Goal: Communication & Community: Ask a question

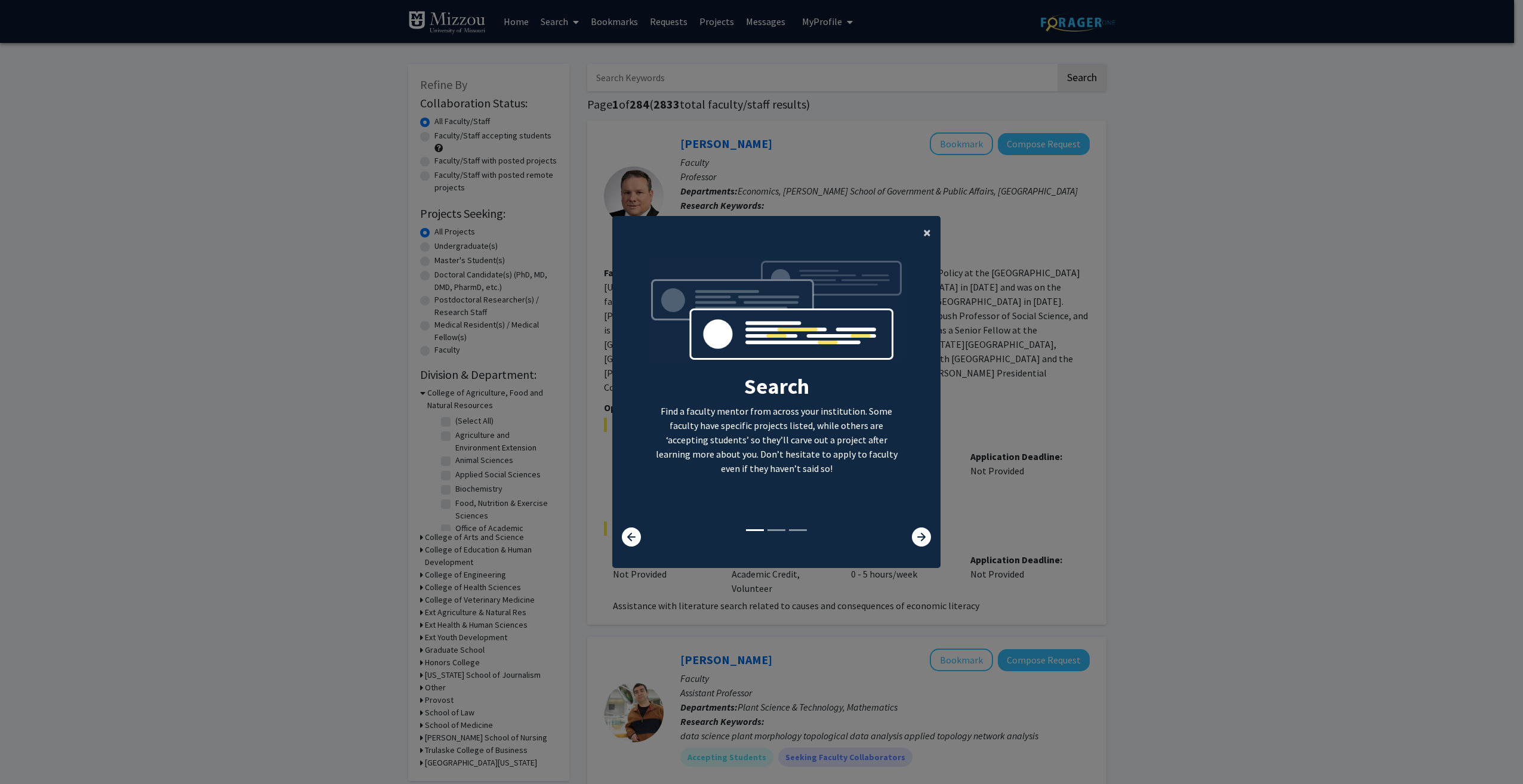
click at [924, 229] on span "×" at bounding box center [927, 232] width 7 height 18
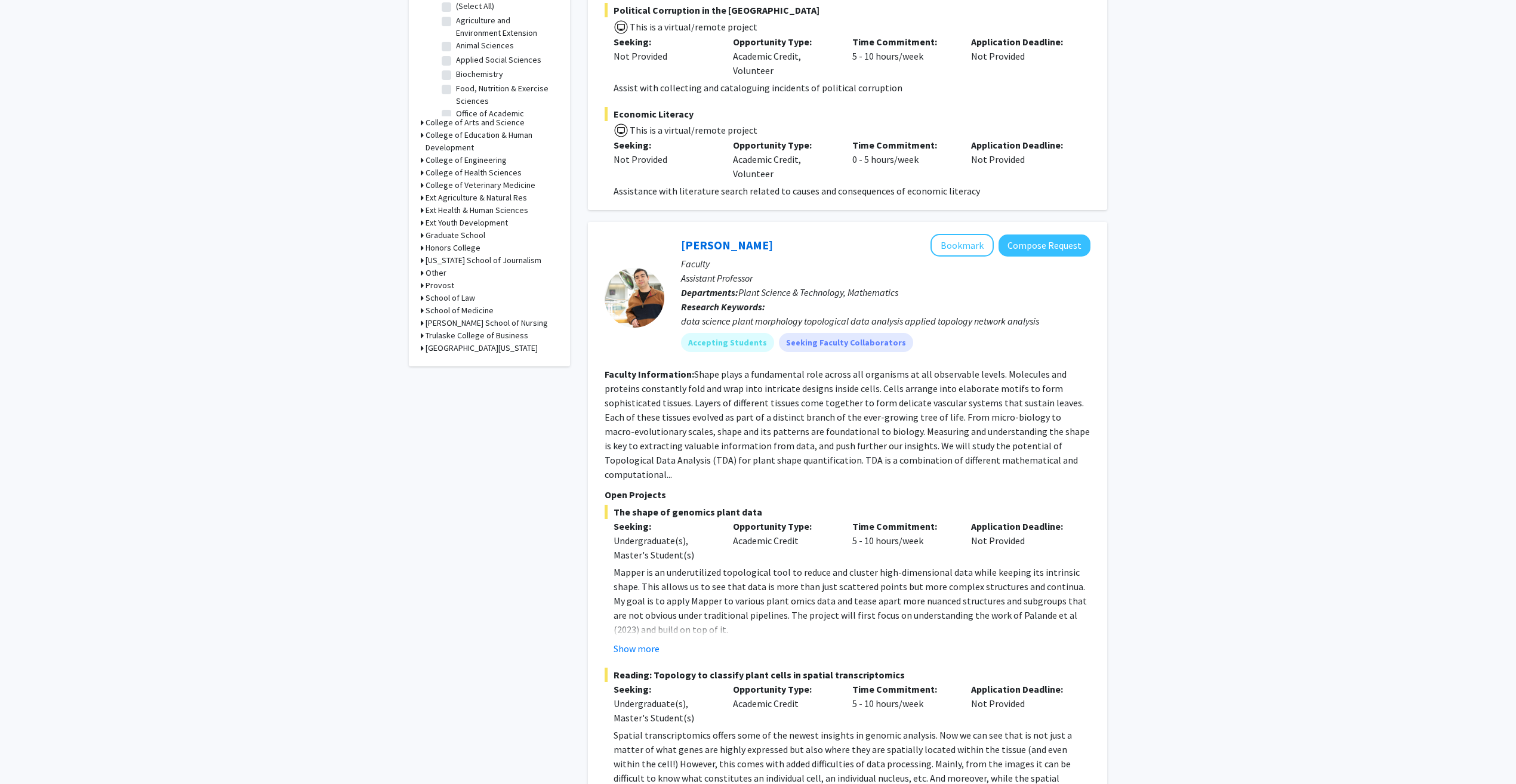
scroll to position [418, 0]
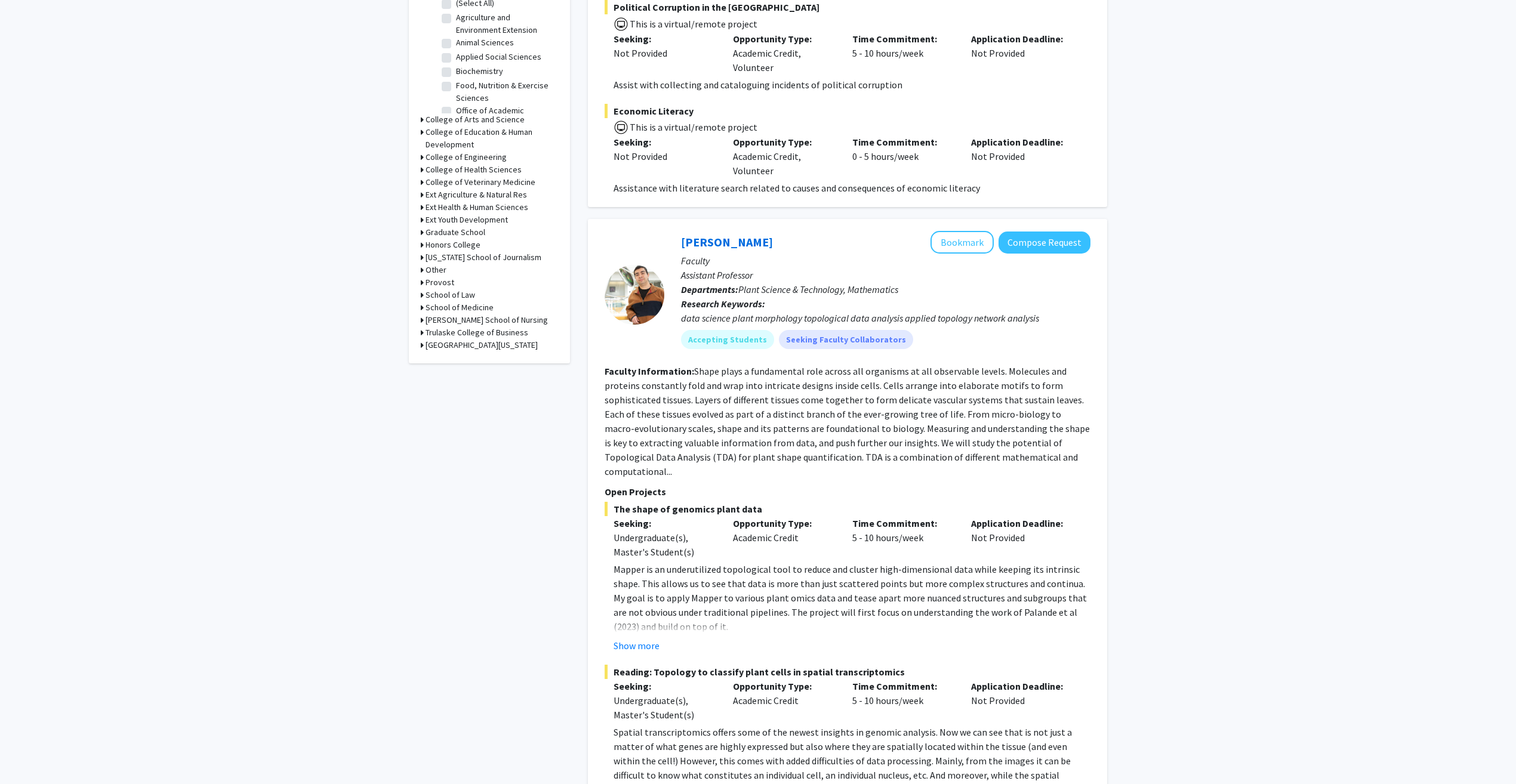
drag, startPoint x: 709, startPoint y: 407, endPoint x: 516, endPoint y: 391, distance: 193.7
drag, startPoint x: 516, startPoint y: 391, endPoint x: 533, endPoint y: 442, distance: 53.8
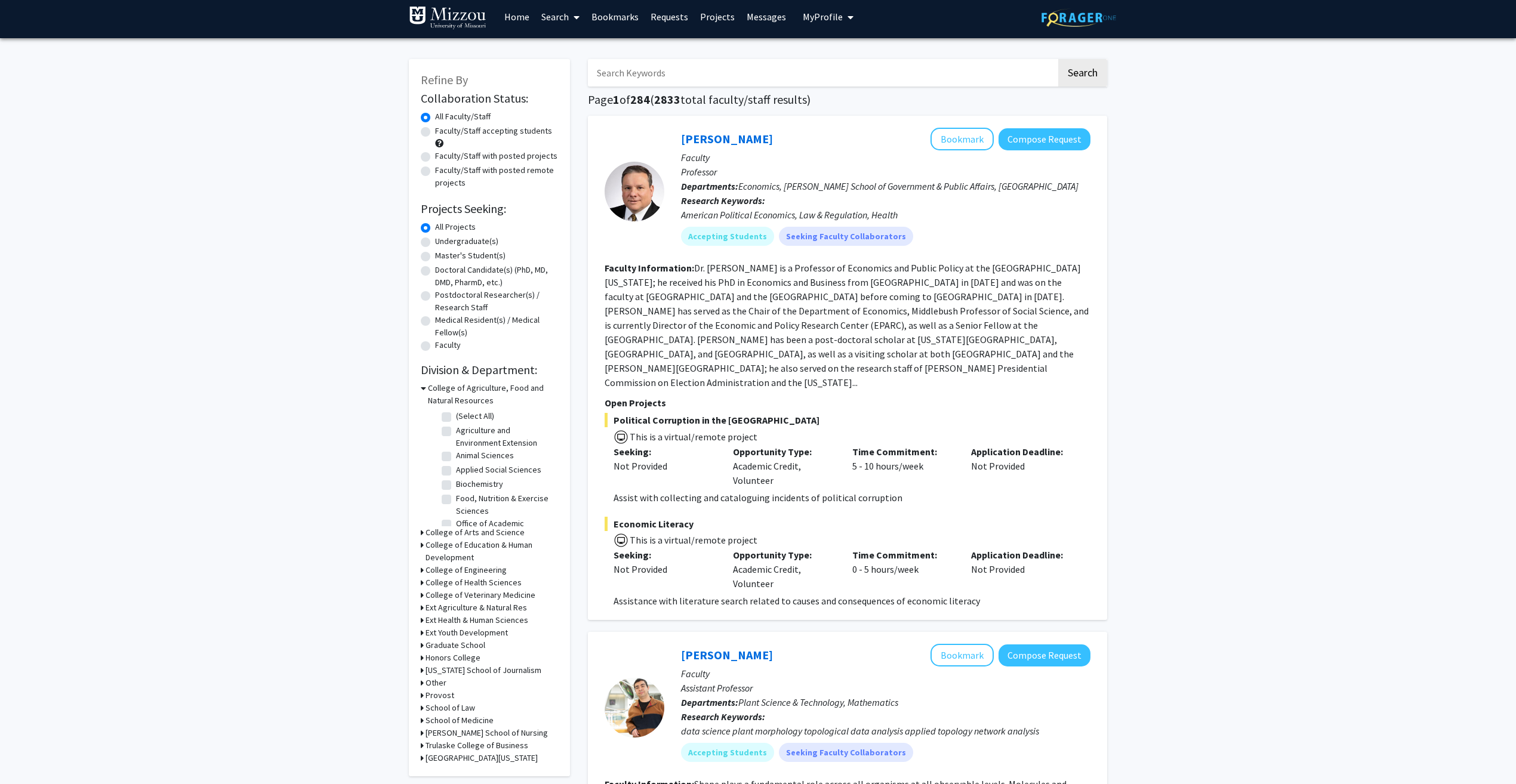
scroll to position [0, 0]
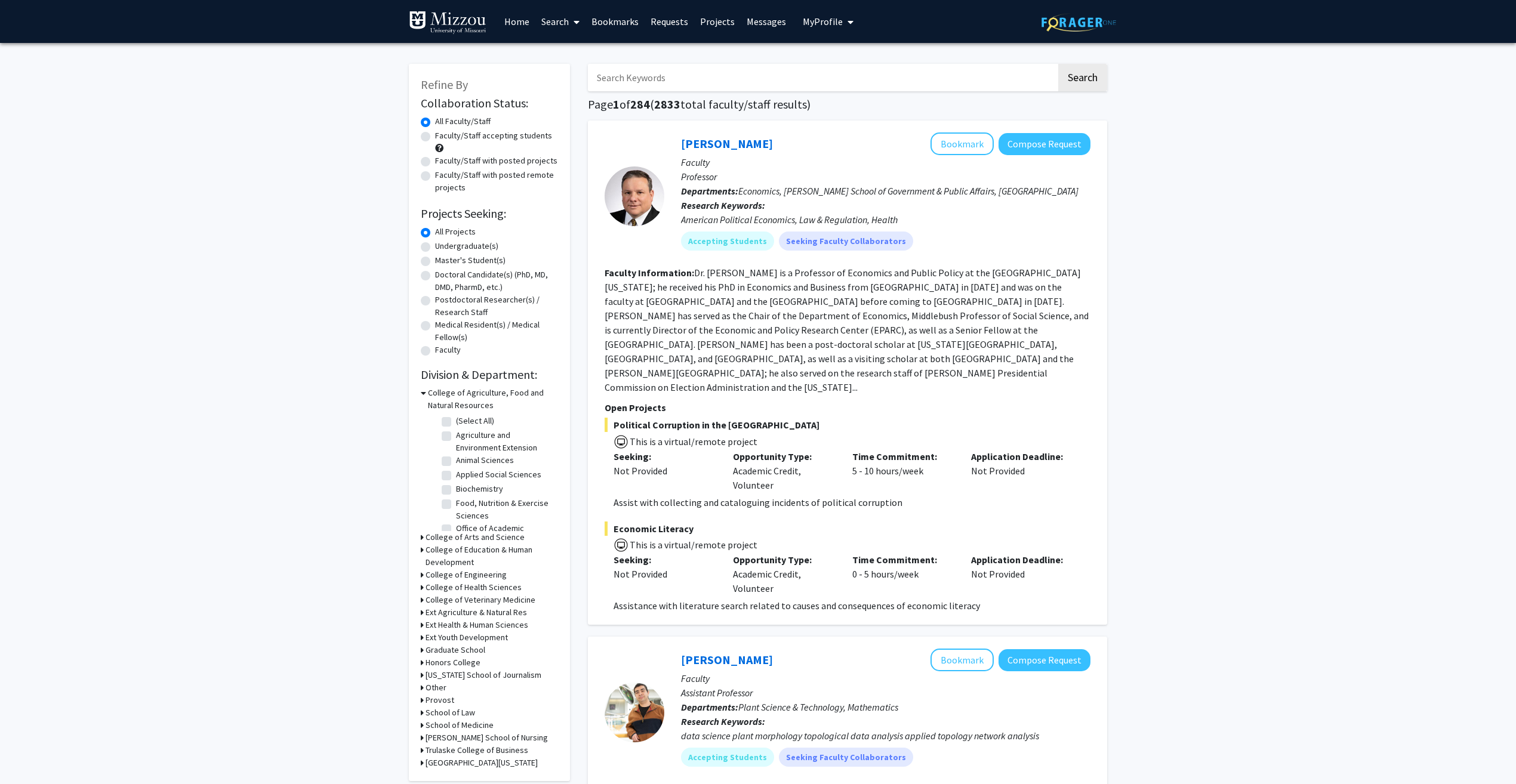
click at [421, 574] on icon at bounding box center [421, 575] width 3 height 13
click at [456, 589] on label "(Select All)" at bounding box center [476, 590] width 39 height 13
click at [456, 589] on input "(Select All)" at bounding box center [460, 588] width 7 height 7
checkbox input "true"
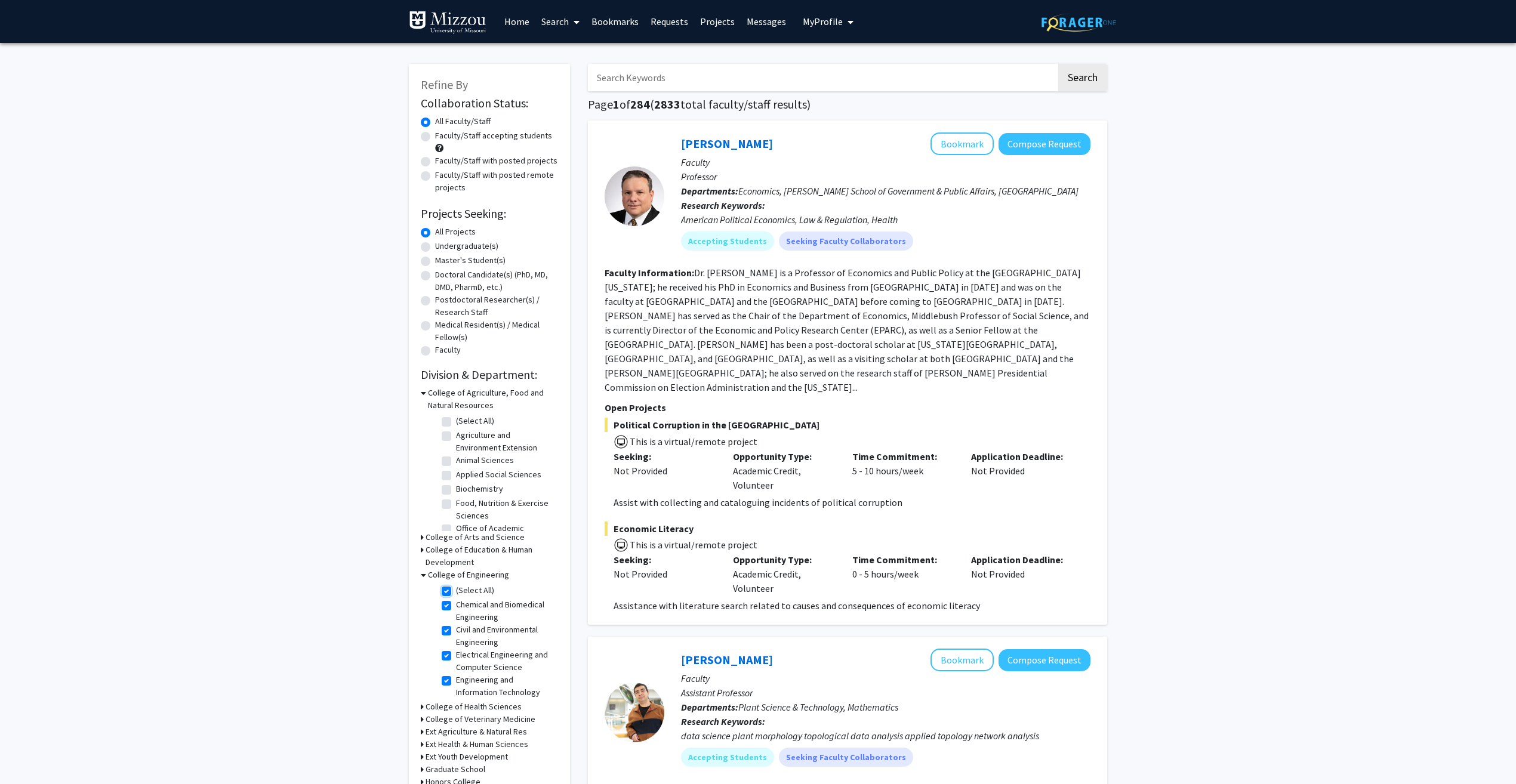
checkbox input "true"
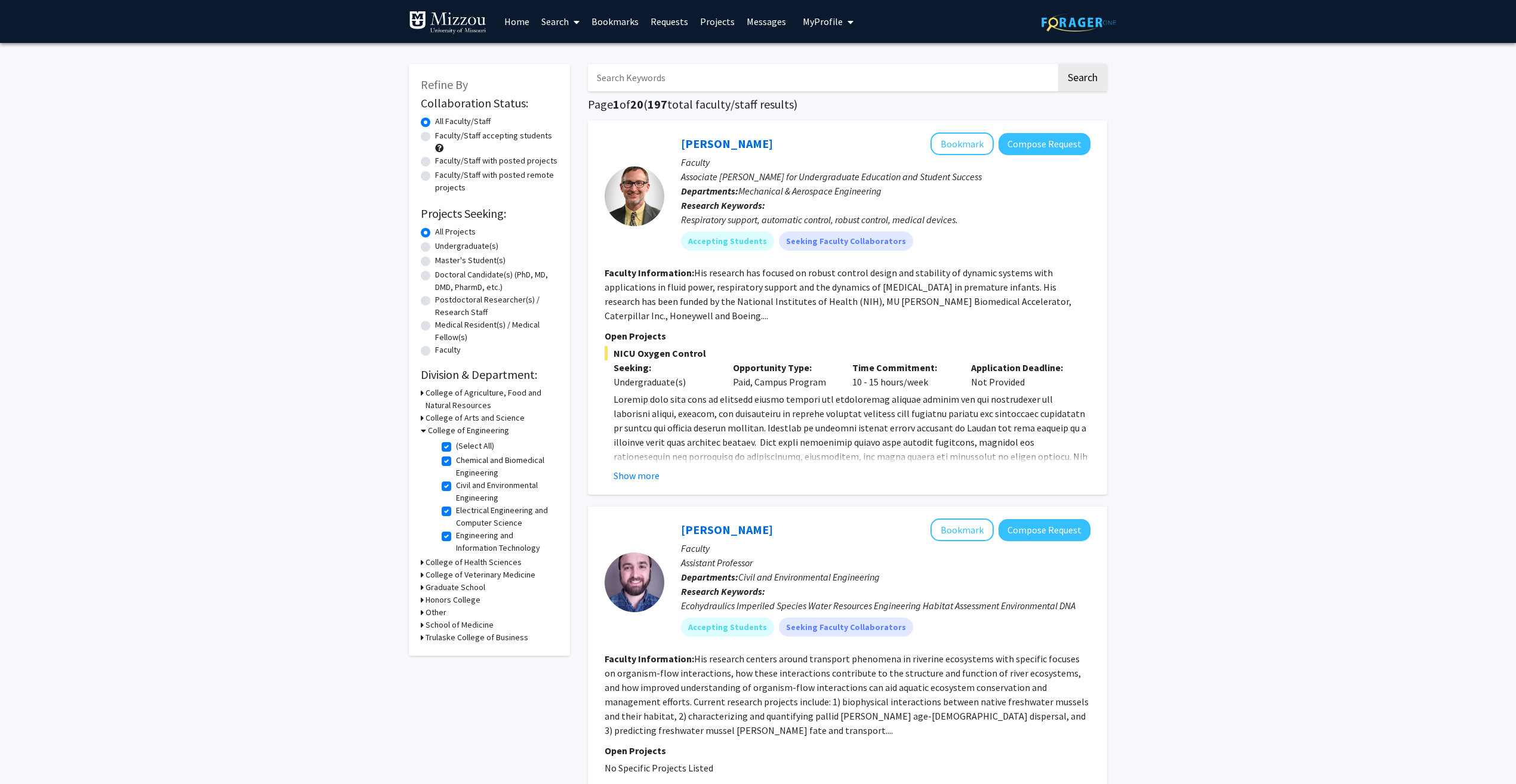
click at [710, 142] on link "[PERSON_NAME]" at bounding box center [727, 143] width 92 height 15
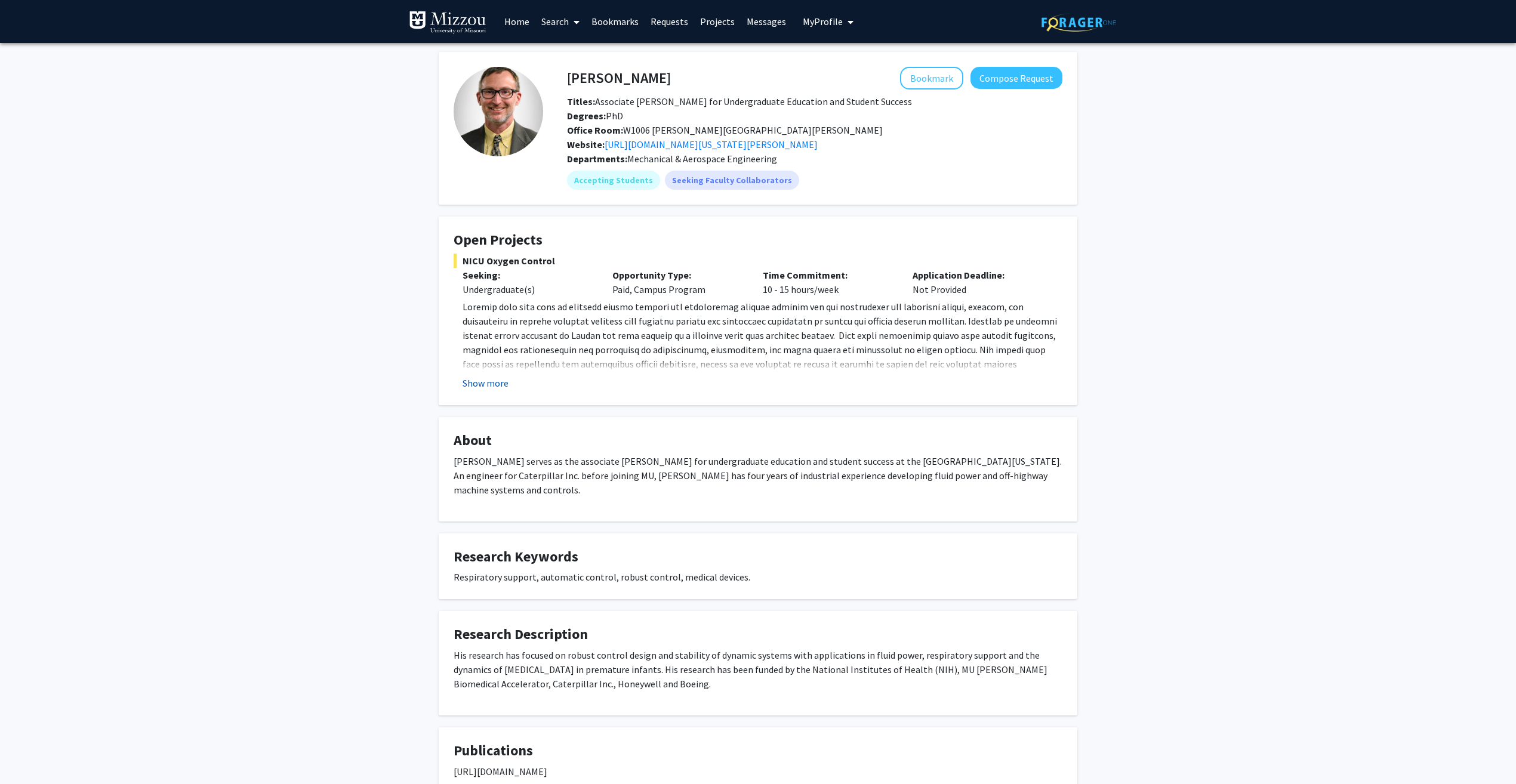
click at [482, 388] on button "Show more" at bounding box center [486, 383] width 46 height 15
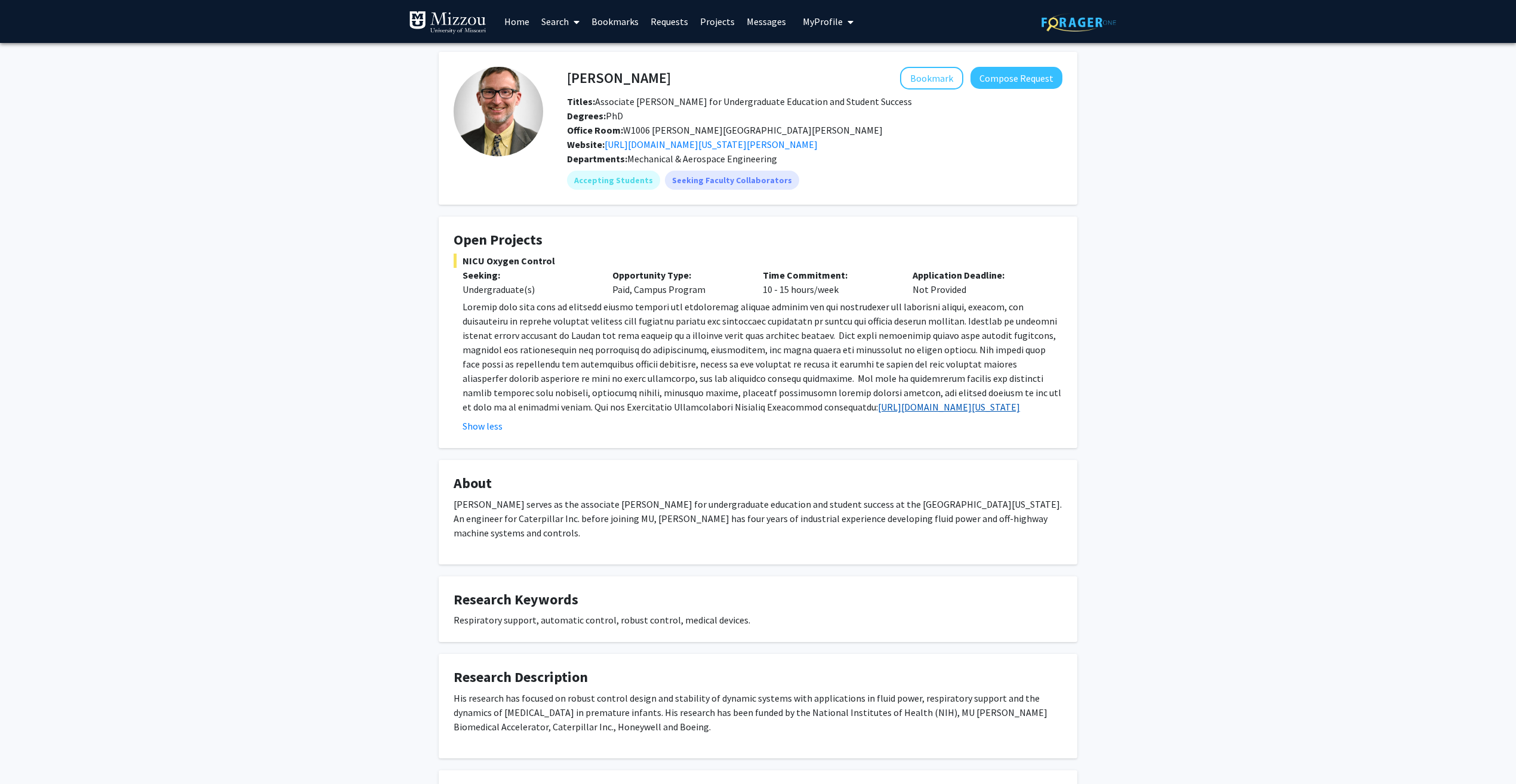
click at [878, 405] on link "[URL][DOMAIN_NAME][US_STATE]" at bounding box center [949, 407] width 142 height 12
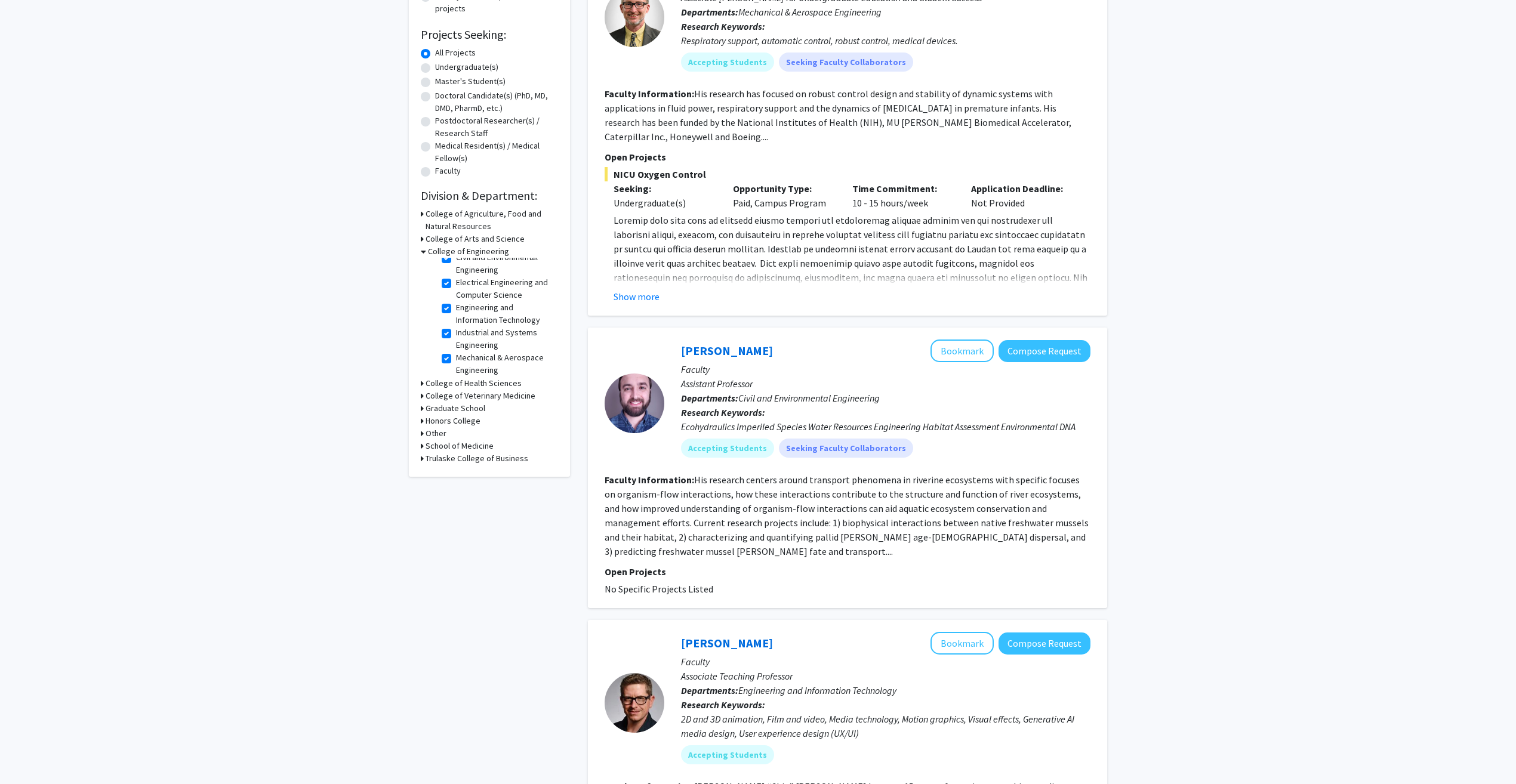
scroll to position [51, 0]
click at [456, 331] on label "Industrial and Systems Engineering" at bounding box center [506, 336] width 99 height 25
click at [456, 331] on input "Industrial and Systems Engineering" at bounding box center [460, 328] width 7 height 7
checkbox input "false"
checkbox input "true"
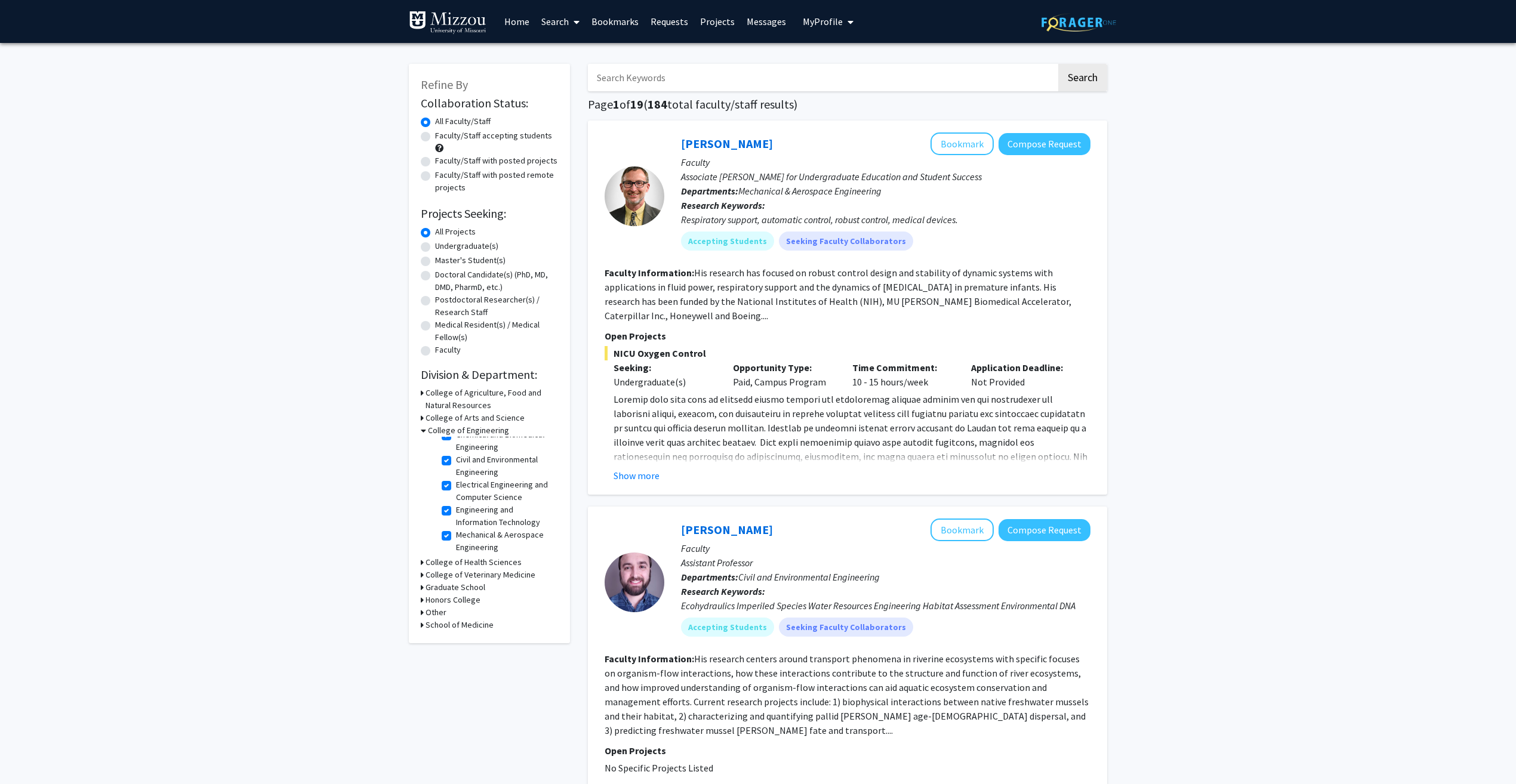
scroll to position [27, 0]
drag, startPoint x: 445, startPoint y: 511, endPoint x: 449, endPoint y: 504, distance: 8.1
click at [456, 511] on label "Engineering and Information Technology" at bounding box center [506, 515] width 99 height 25
click at [456, 510] on input "Engineering and Information Technology" at bounding box center [460, 507] width 7 height 7
checkbox input "false"
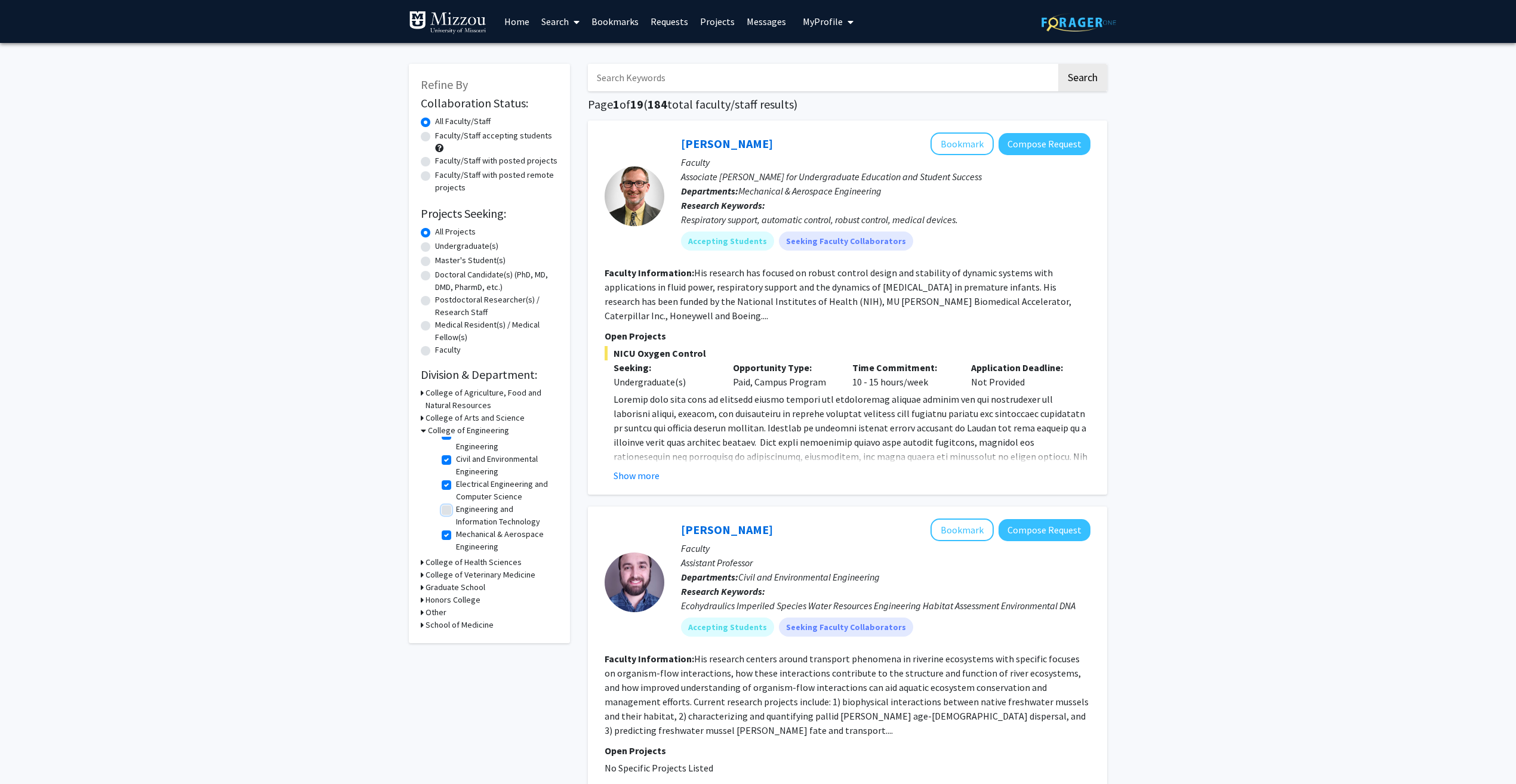
checkbox input "true"
click at [456, 483] on label "Civil and Environmental Engineering" at bounding box center [506, 491] width 99 height 25
click at [456, 483] on input "Civil and Environmental Engineering" at bounding box center [460, 483] width 7 height 7
checkbox input "false"
checkbox input "true"
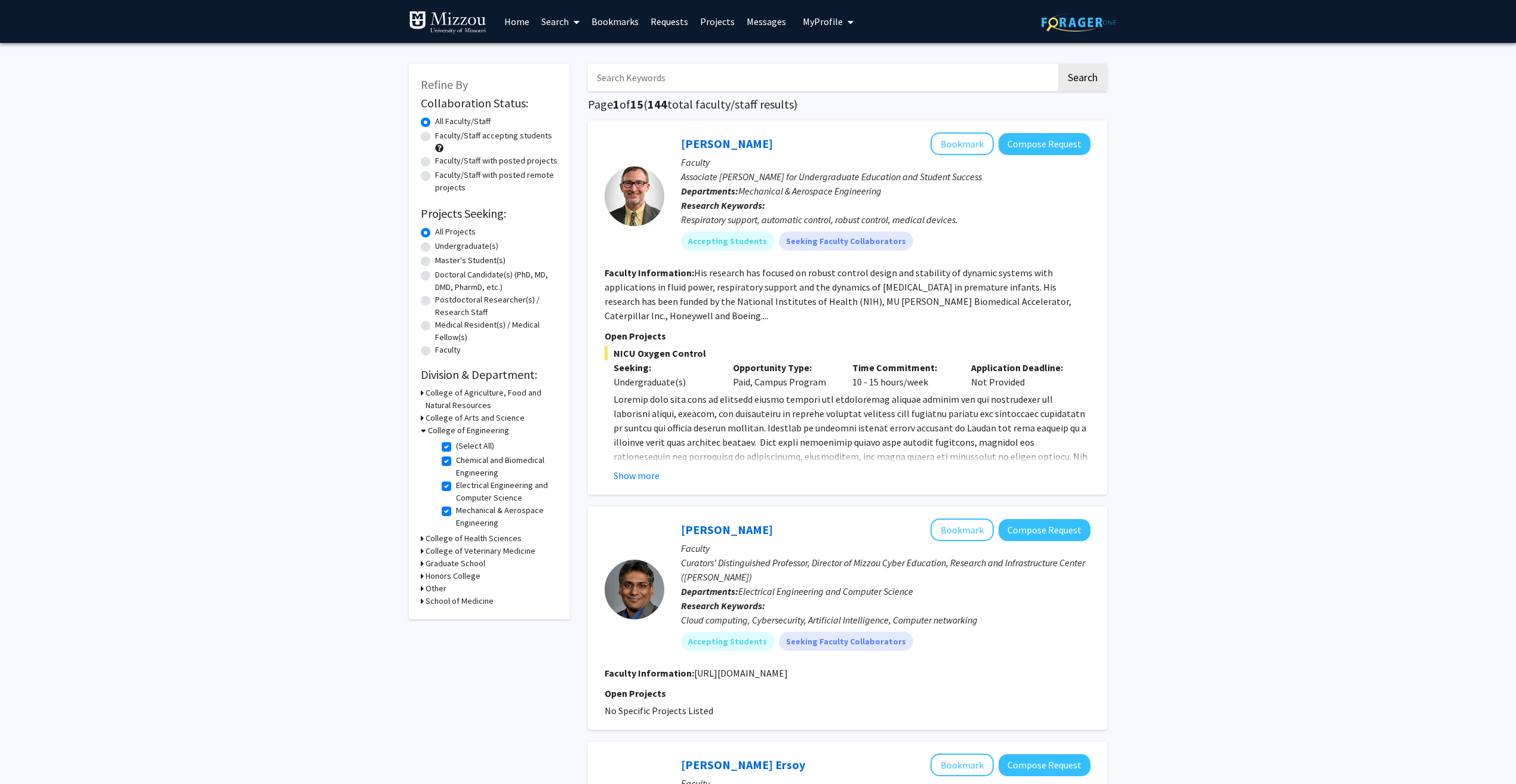
click at [456, 487] on label "Electrical Engineering and Computer Science" at bounding box center [506, 491] width 99 height 25
click at [456, 487] on input "Electrical Engineering and Computer Science" at bounding box center [460, 483] width 7 height 7
checkbox input "false"
checkbox input "true"
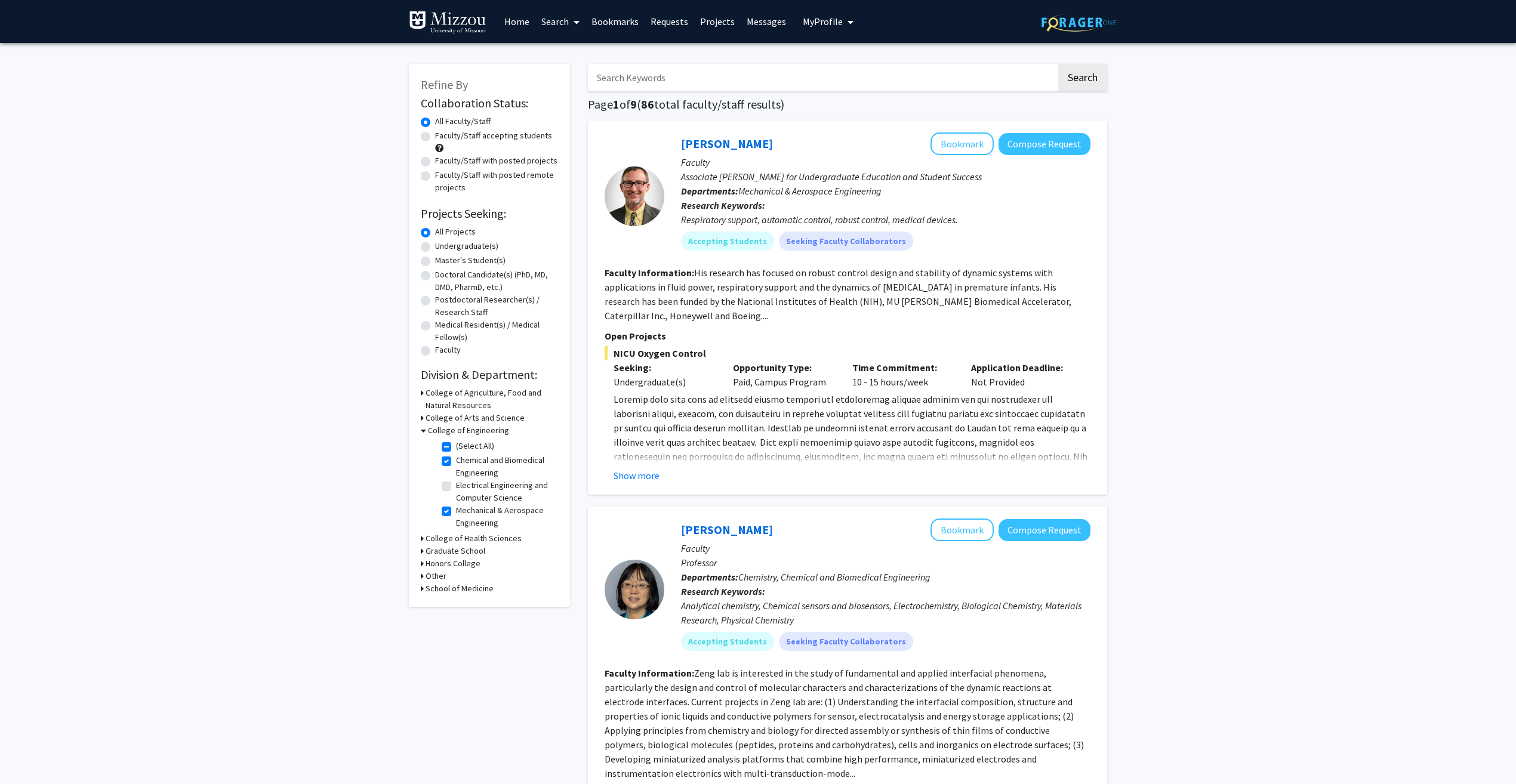
click at [456, 465] on label "Chemical and Biomedical Engineering" at bounding box center [506, 466] width 99 height 25
click at [456, 462] on input "Chemical and Biomedical Engineering" at bounding box center [460, 458] width 7 height 7
checkbox input "false"
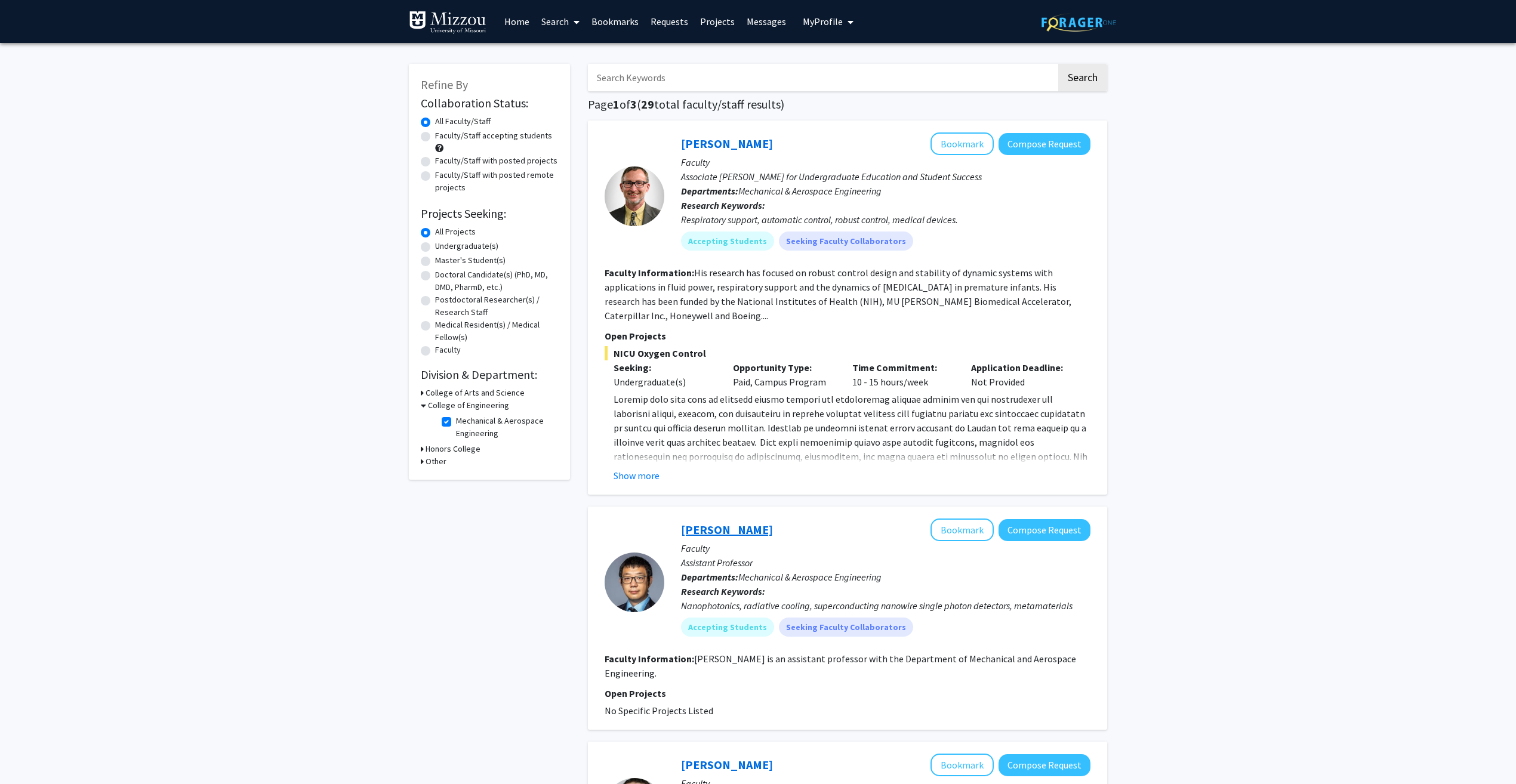
click at [709, 531] on link "[PERSON_NAME]" at bounding box center [727, 530] width 92 height 15
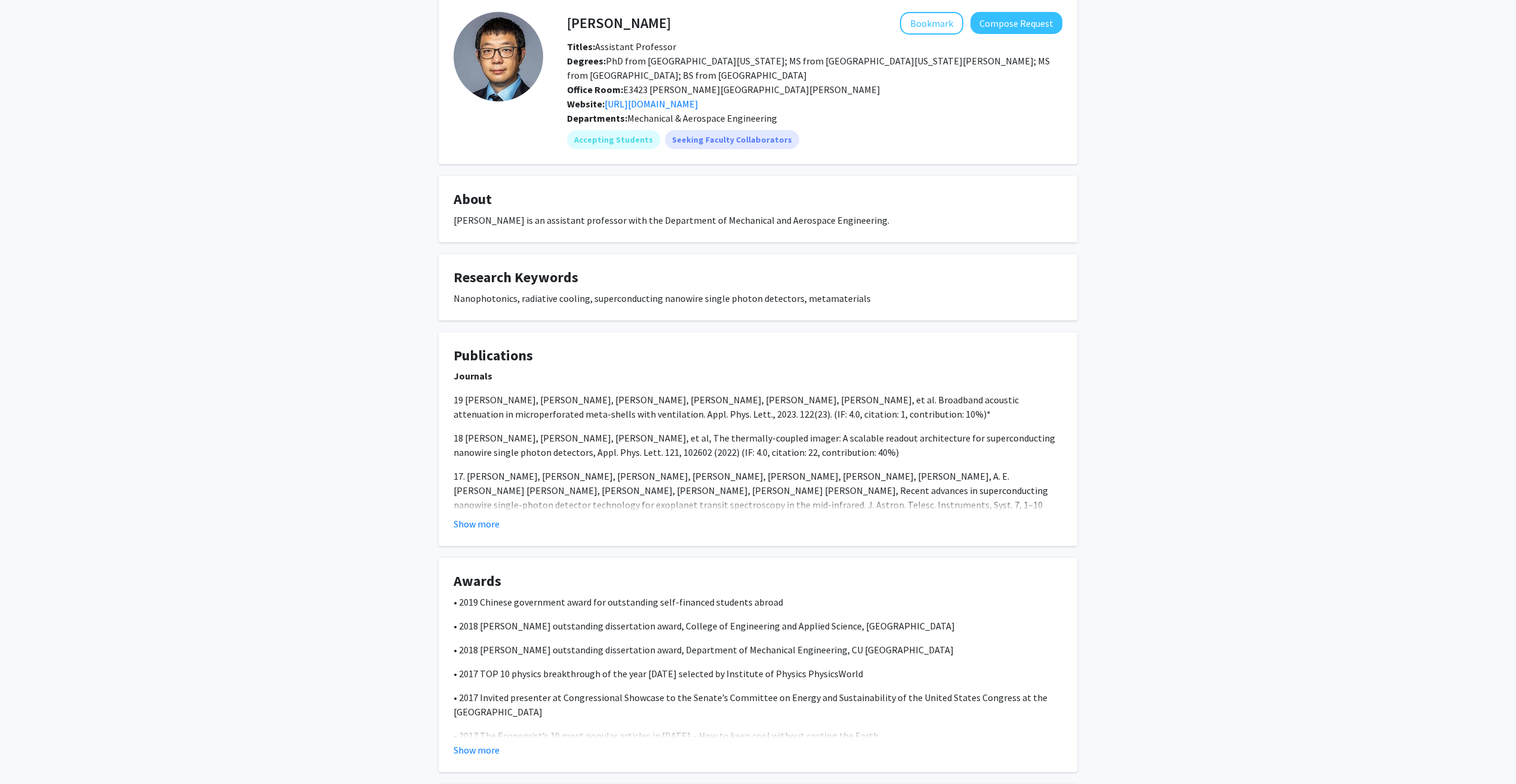
scroll to position [60, 0]
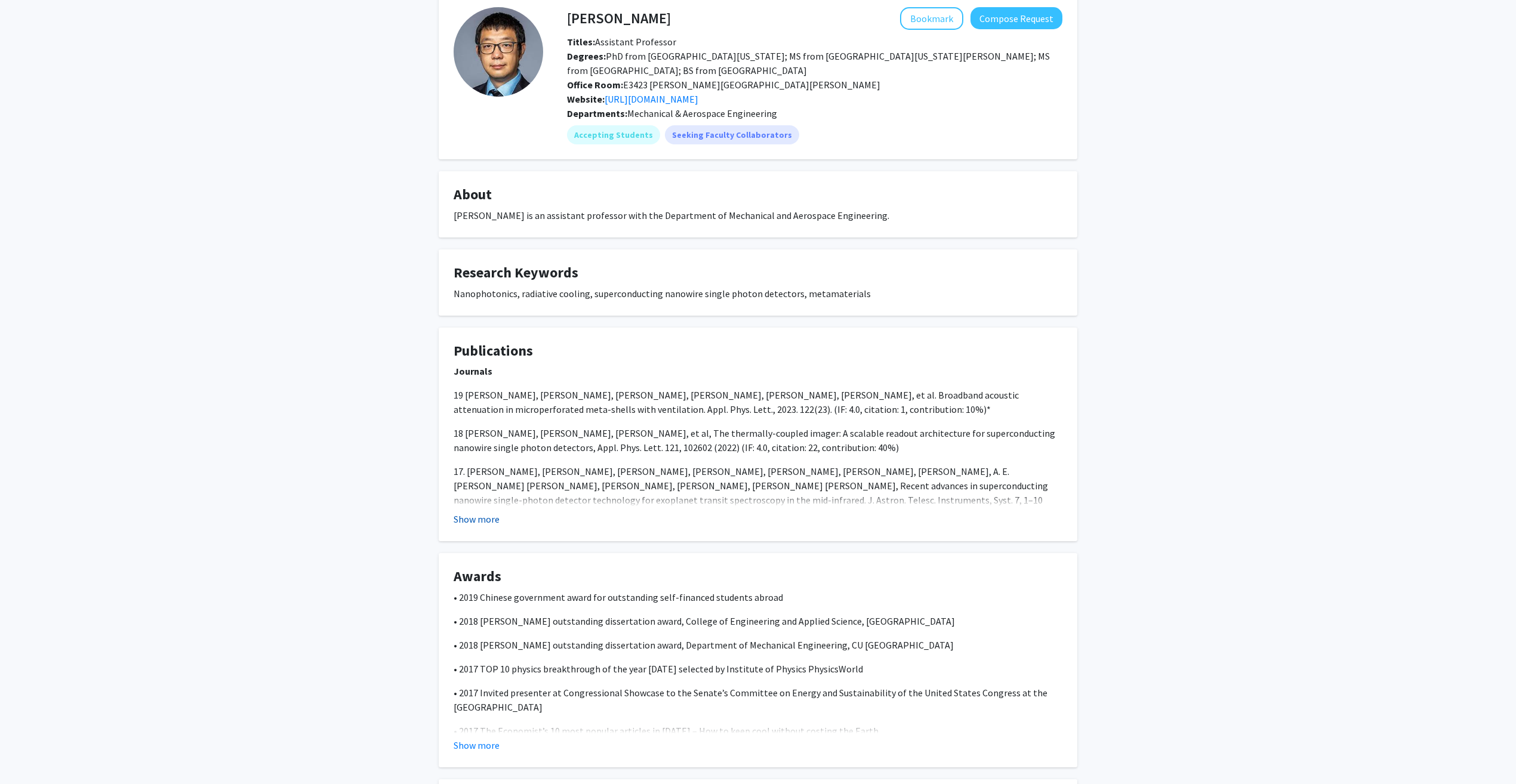
click at [488, 519] on button "Show more" at bounding box center [477, 520] width 46 height 15
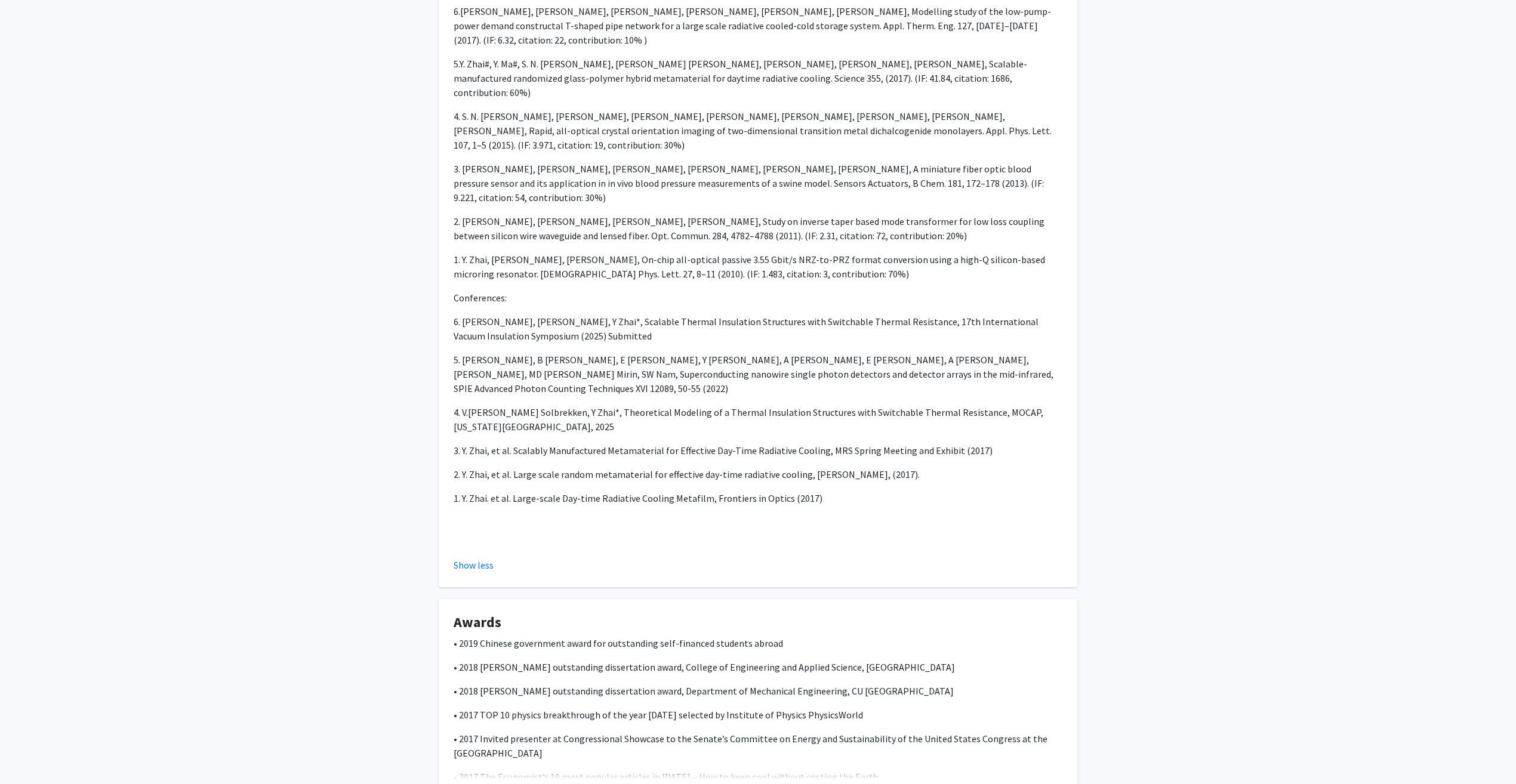
scroll to position [1102, 0]
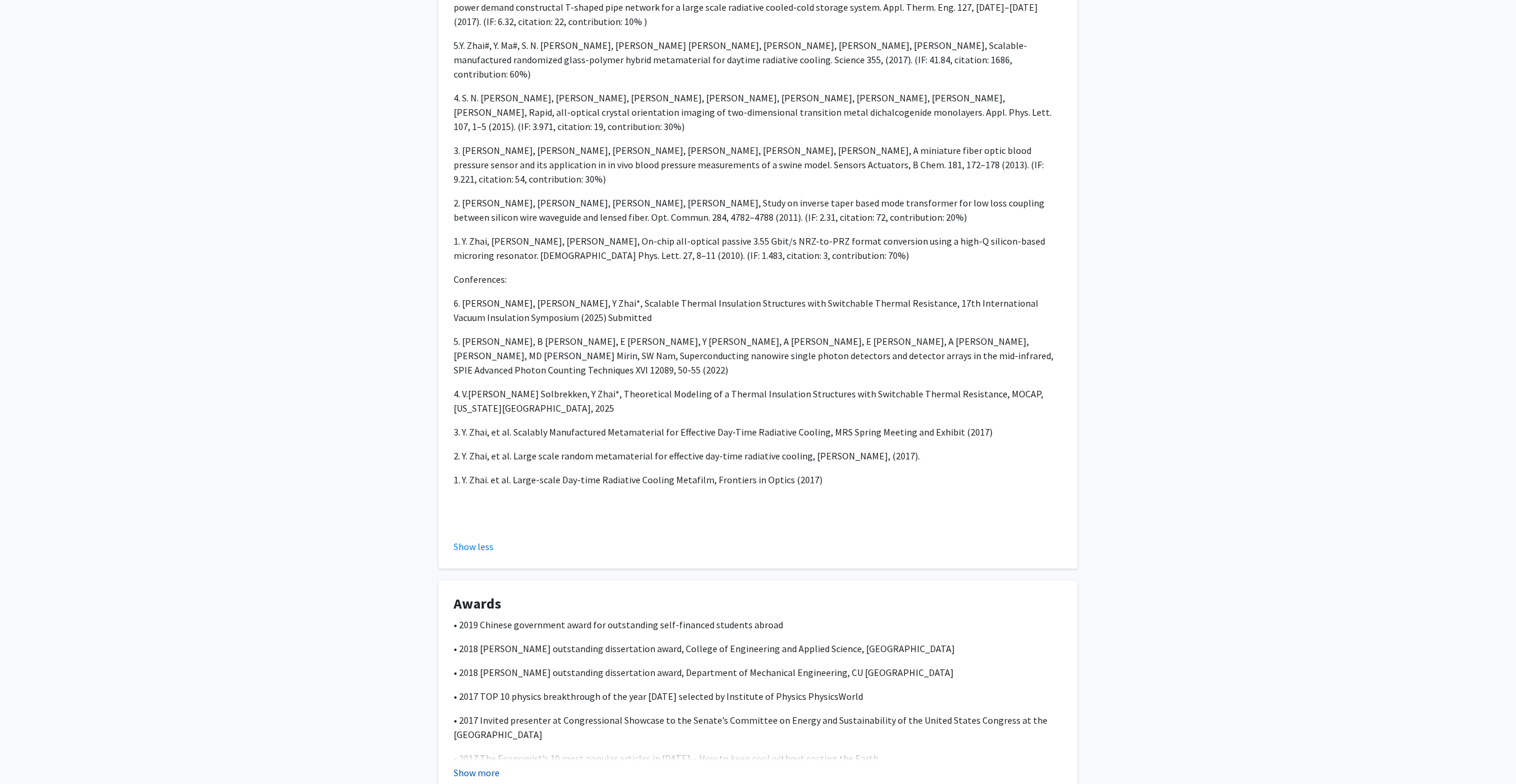
click at [488, 766] on button "Show more" at bounding box center [477, 773] width 46 height 15
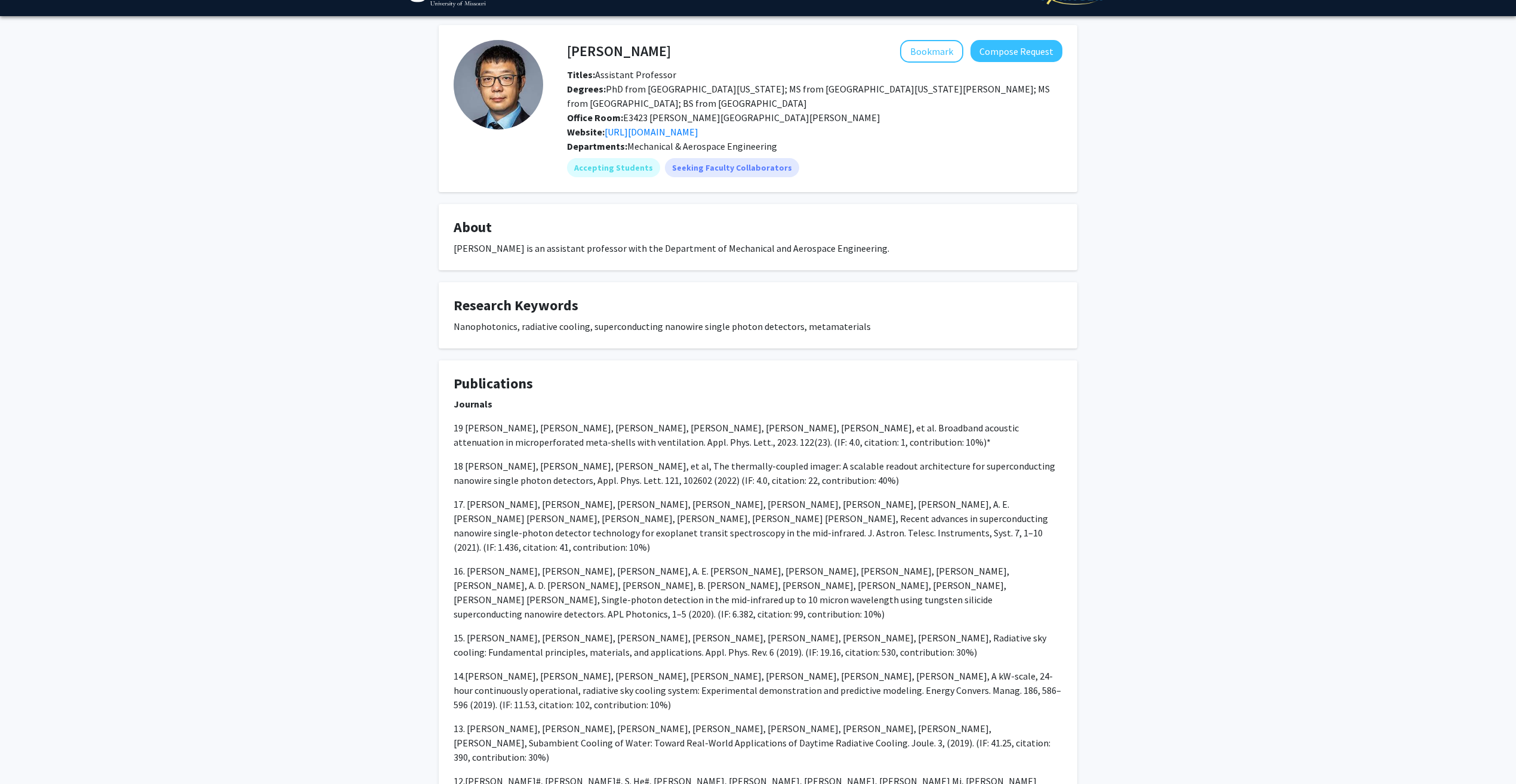
scroll to position [0, 0]
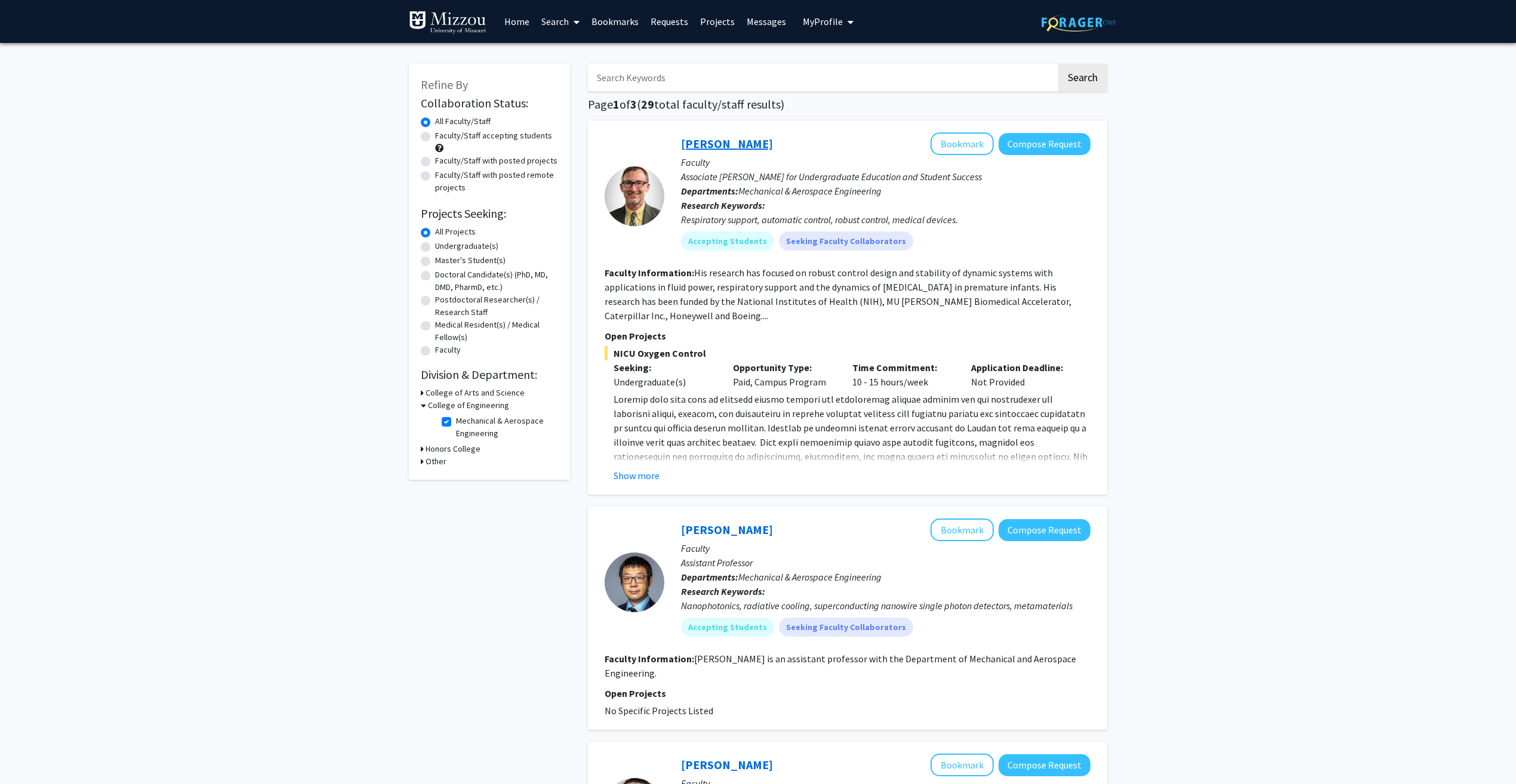
click at [698, 144] on link "[PERSON_NAME]" at bounding box center [727, 143] width 92 height 15
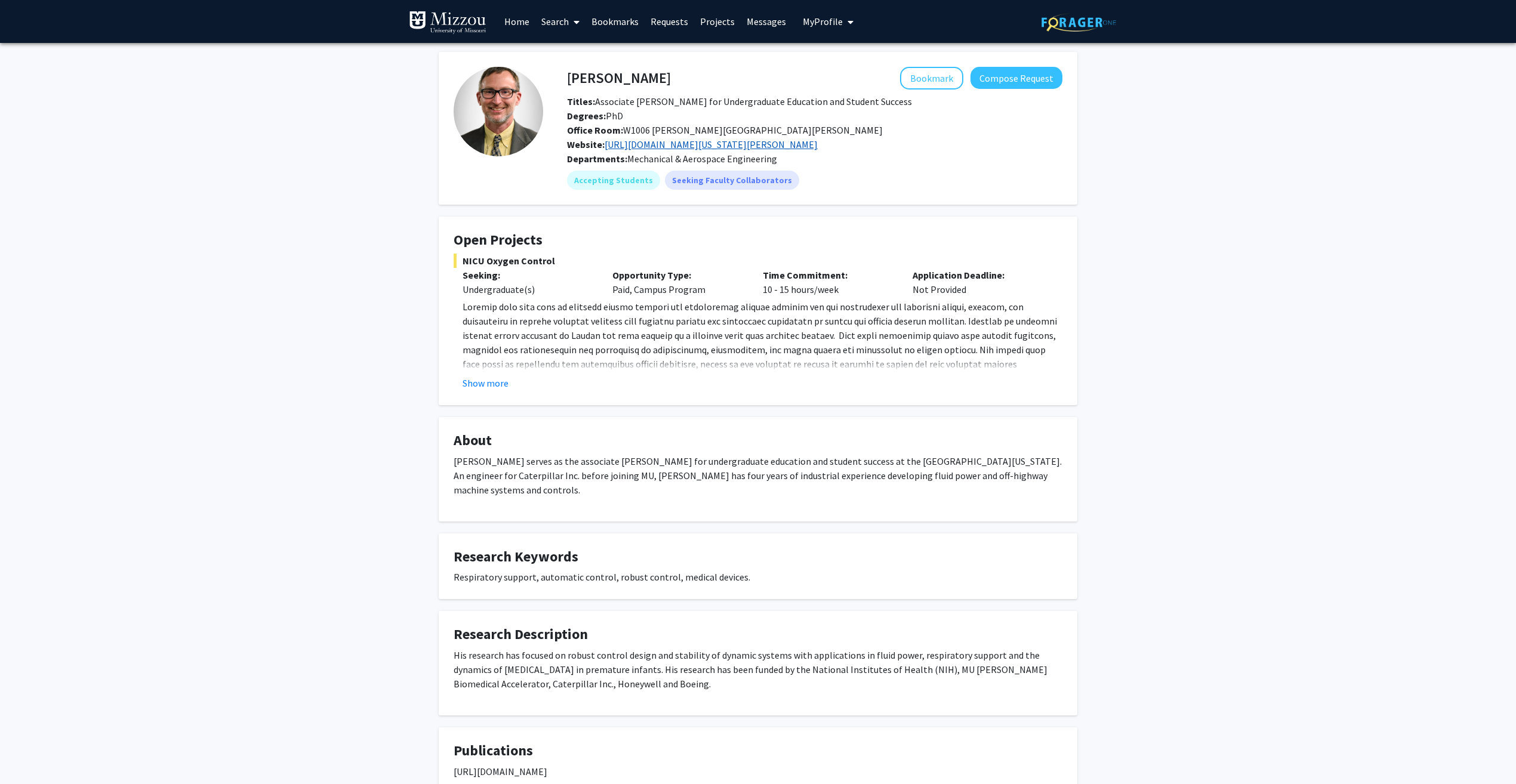
click at [741, 146] on link "[URL][DOMAIN_NAME][US_STATE][PERSON_NAME]" at bounding box center [711, 144] width 213 height 12
click at [494, 384] on button "Show more" at bounding box center [486, 383] width 46 height 15
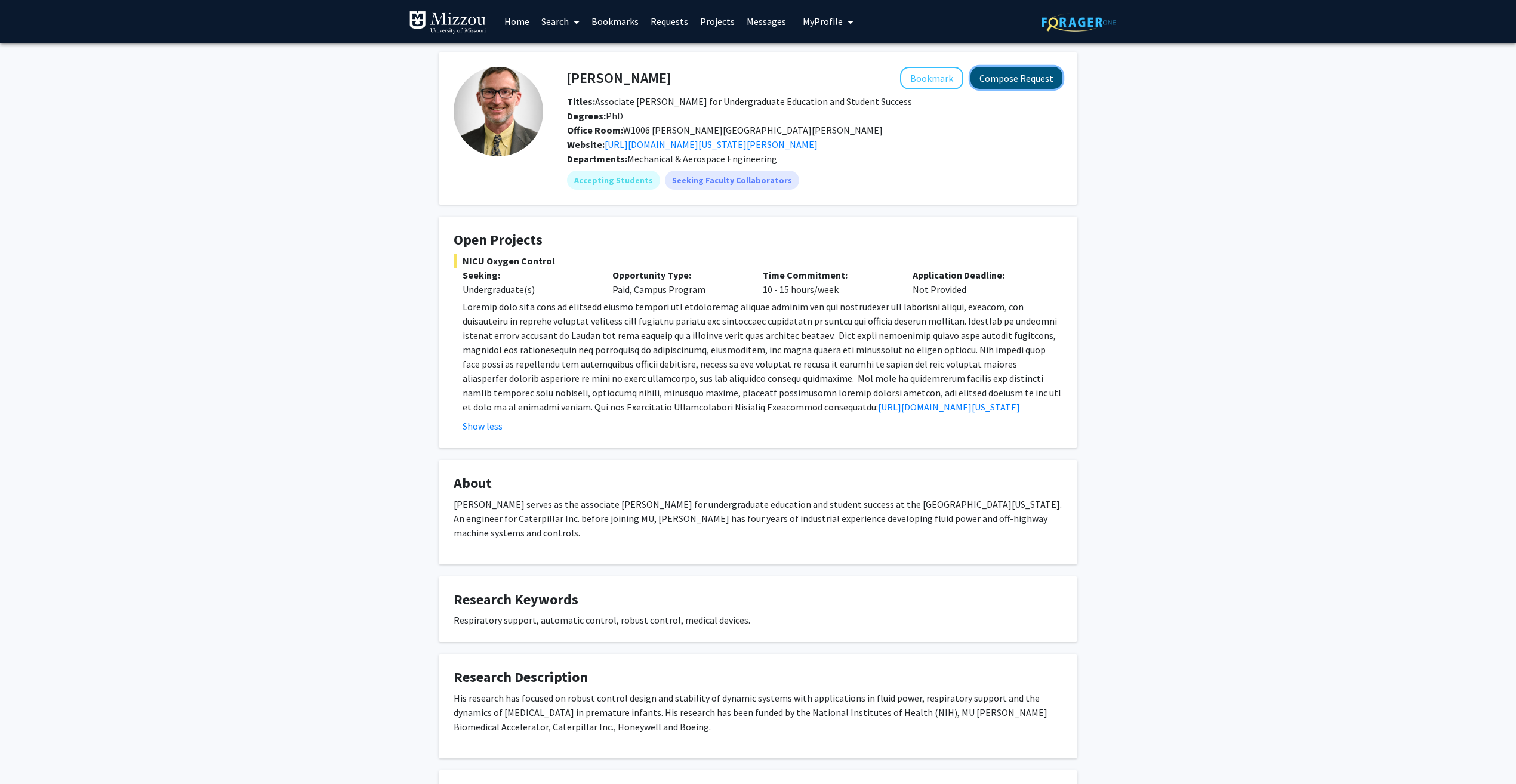
click at [1034, 74] on button "Compose Request" at bounding box center [1016, 78] width 92 height 22
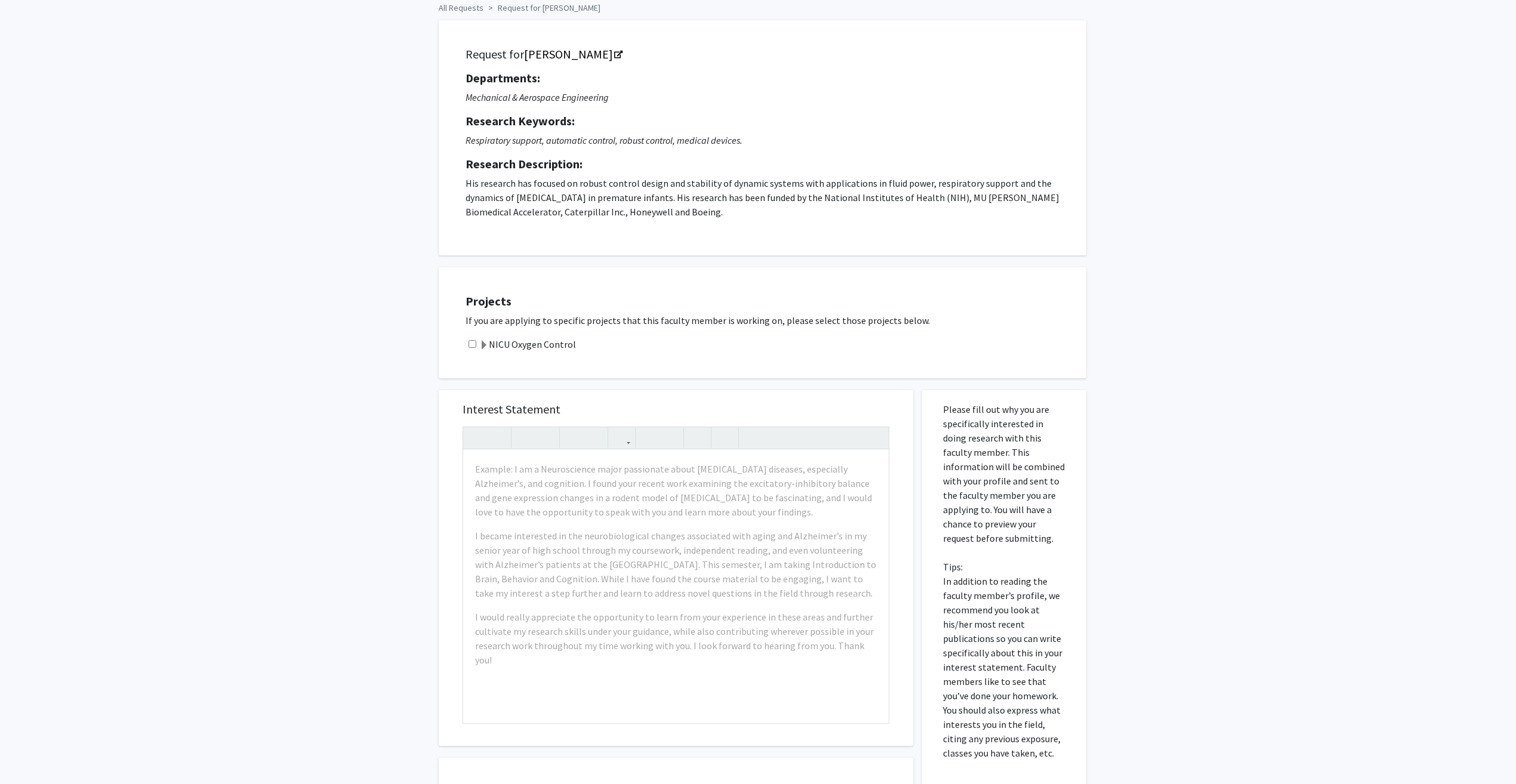
scroll to position [60, 0]
click at [470, 337] on input "checkbox" at bounding box center [472, 339] width 7 height 7
checkbox input "true"
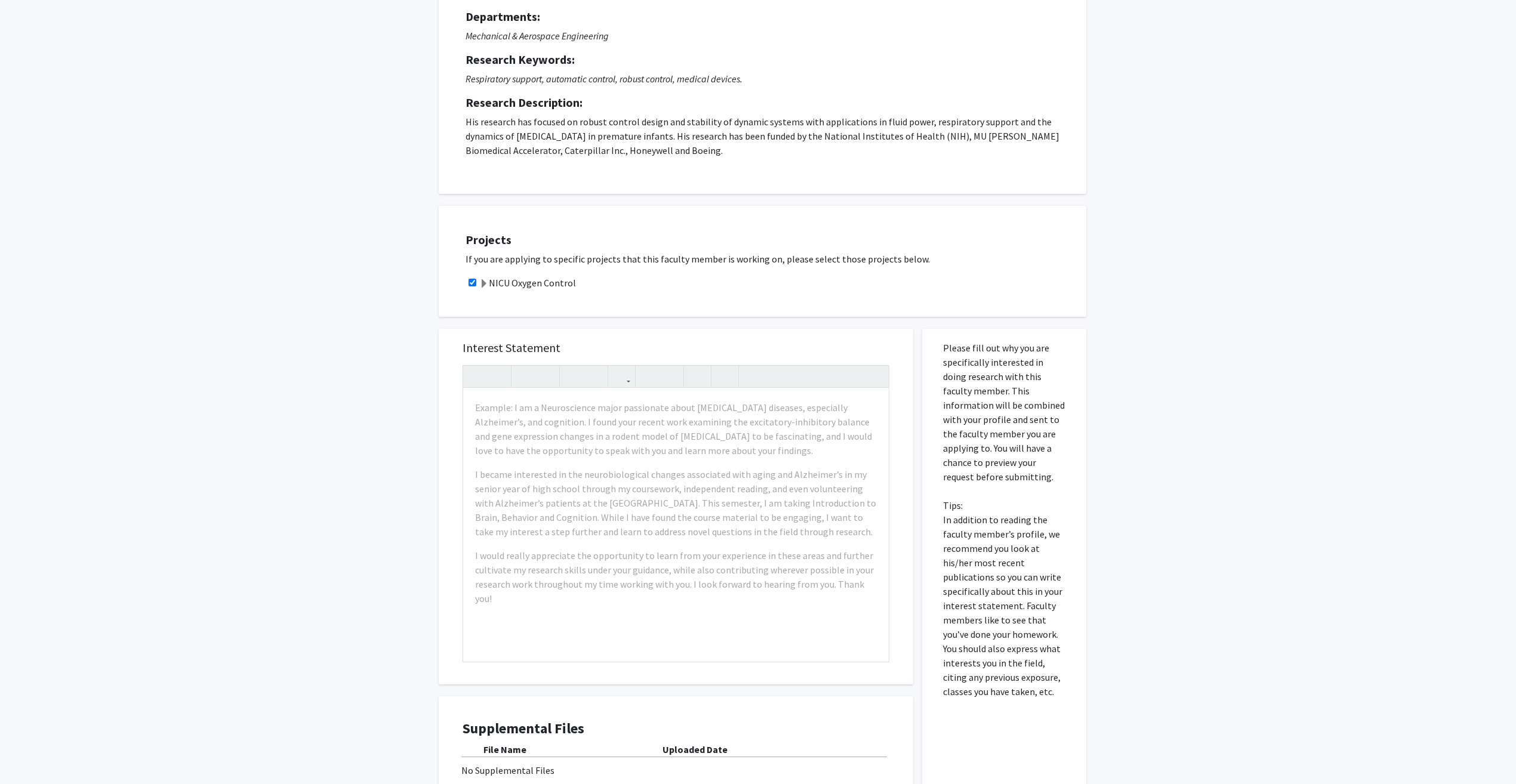
scroll to position [119, 0]
drag, startPoint x: 734, startPoint y: 355, endPoint x: 732, endPoint y: 341, distance: 14.1
click at [733, 342] on div "Interest Statement Example: I am a Neuroscience major passionate about [MEDICAL…" at bounding box center [676, 503] width 451 height 355
drag, startPoint x: 732, startPoint y: 341, endPoint x: 688, endPoint y: 321, distance: 48.3
click at [688, 321] on div "Interest Statement Example: I am a Neuroscience major passionate about [MEDICAL…" at bounding box center [676, 584] width 492 height 540
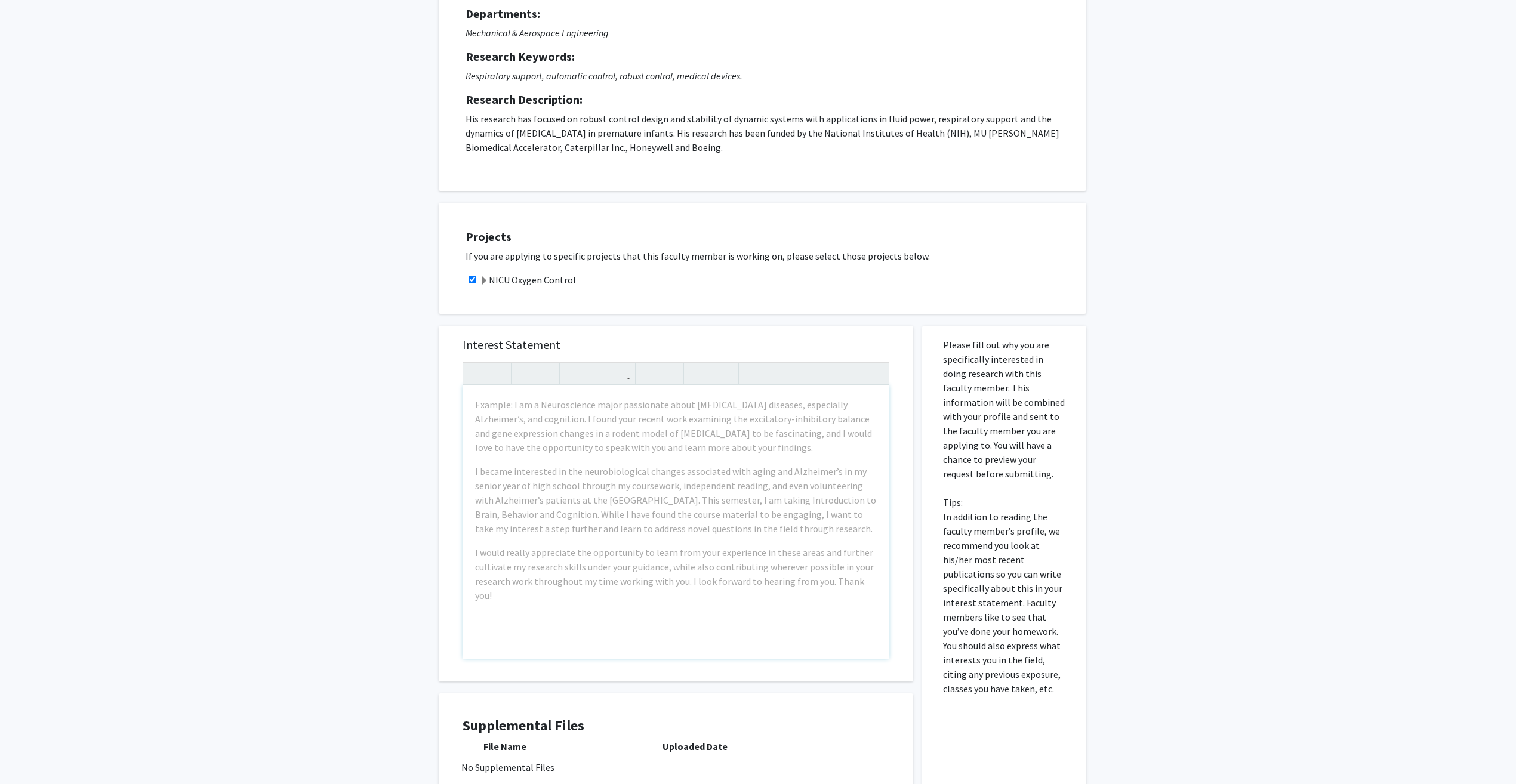
drag, startPoint x: 552, startPoint y: 407, endPoint x: 556, endPoint y: 415, distance: 8.9
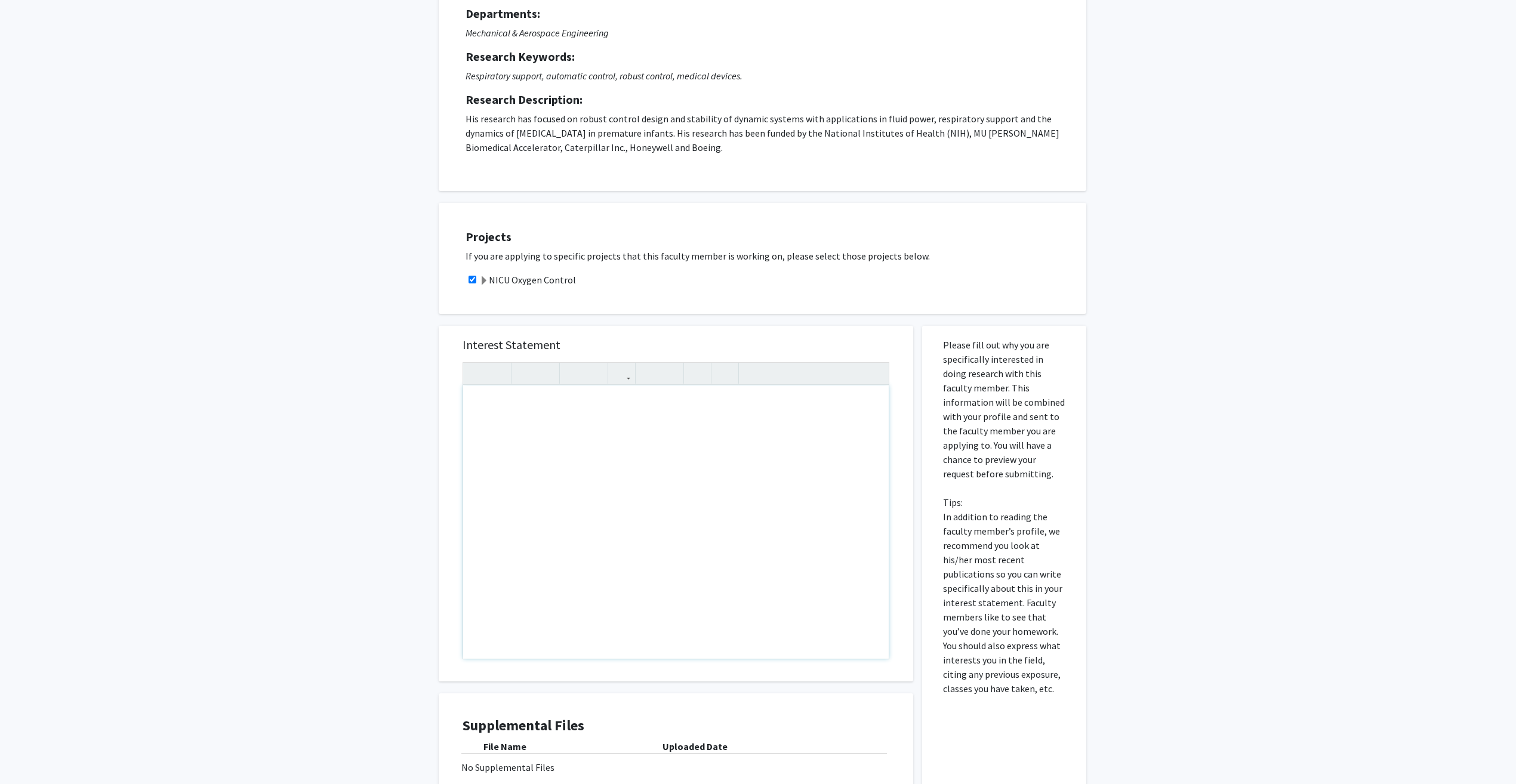
click at [556, 415] on div "Note to users with screen readers: Please press Alt+0 or Option+0 to deactivate…" at bounding box center [675, 522] width 425 height 274
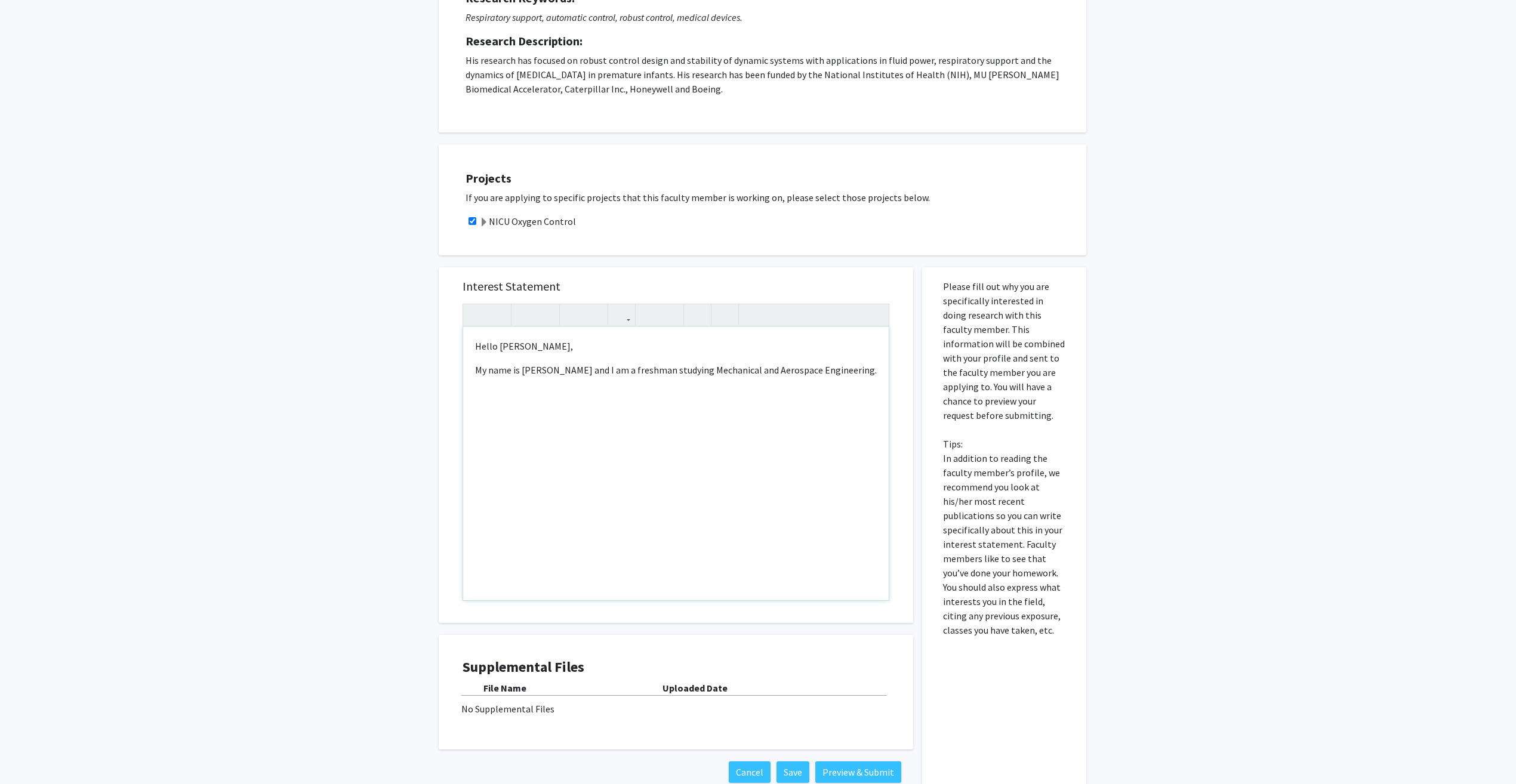
scroll to position [179, 0]
click at [823, 385] on p "My name is [PERSON_NAME] and I am a freshman studying Mechanical and Aerospace …" at bounding box center [675, 375] width 401 height 28
click at [537, 406] on div "Hello [PERSON_NAME], My name is [PERSON_NAME] and I am a freshman studying Mech…" at bounding box center [675, 463] width 425 height 274
drag, startPoint x: 769, startPoint y: 401, endPoint x: 597, endPoint y: 402, distance: 172.0
click at [597, 402] on p "My name is [PERSON_NAME] and I am a freshman studying Mechanical and Aerospace …" at bounding box center [675, 383] width 401 height 43
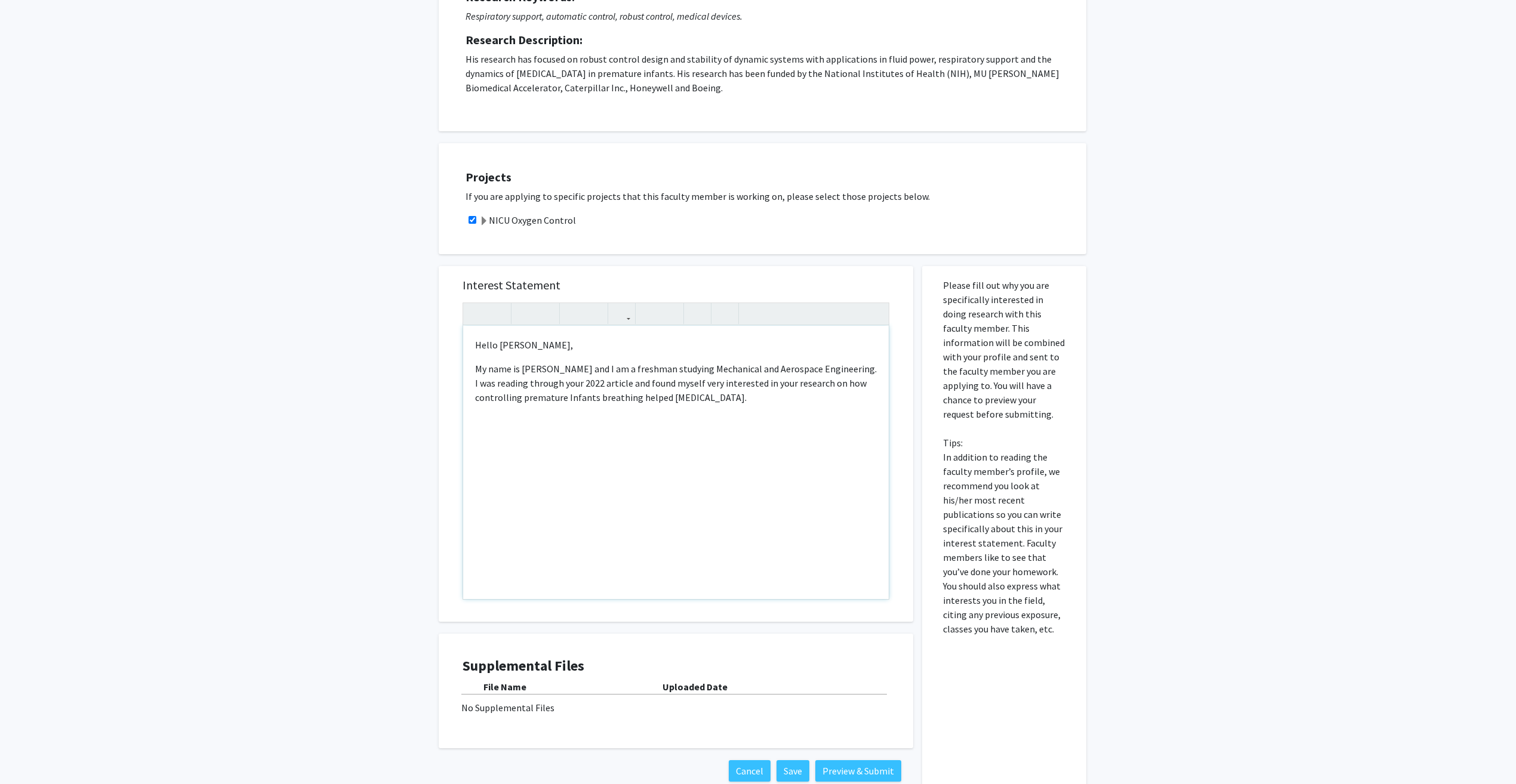
click at [634, 402] on p "My name is [PERSON_NAME] and I am a freshman studying Mechanical and Aerospace …" at bounding box center [675, 383] width 401 height 43
drag, startPoint x: 769, startPoint y: 397, endPoint x: 596, endPoint y: 405, distance: 173.2
click at [596, 405] on div "Hello [PERSON_NAME], My name is [PERSON_NAME] and I am a freshman studying Mech…" at bounding box center [675, 463] width 425 height 274
click at [607, 401] on p "My name is [PERSON_NAME] and I am a freshman studying Mechanical and Aerospace …" at bounding box center [675, 383] width 401 height 43
click at [734, 405] on div "Hello [PERSON_NAME], My name is [PERSON_NAME] and I am a freshman studying Mech…" at bounding box center [675, 463] width 425 height 274
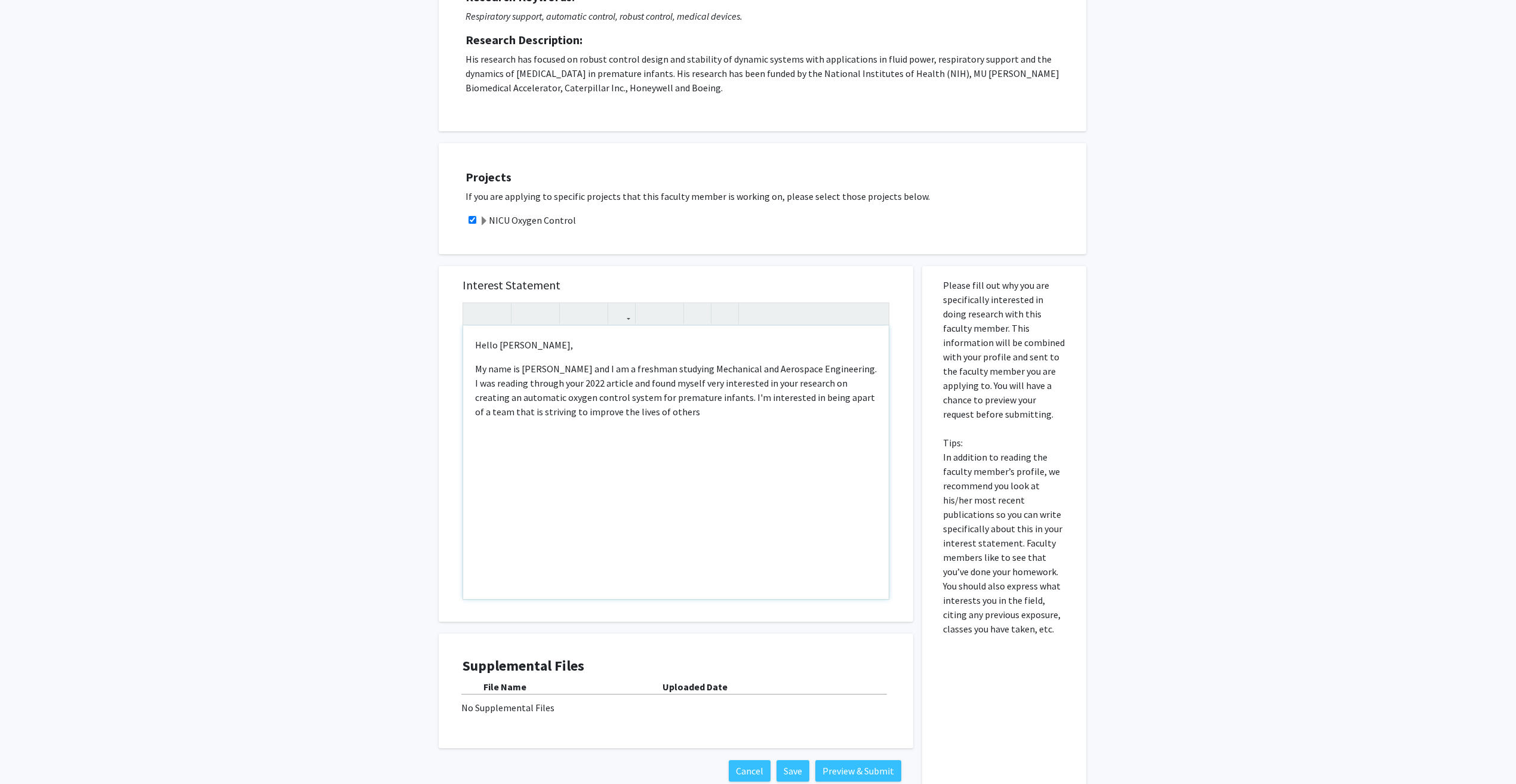
click at [680, 443] on div "Hello [PERSON_NAME], My name is [PERSON_NAME] and I am a freshman studying Mech…" at bounding box center [675, 463] width 425 height 274
click at [650, 420] on div "Hello [PERSON_NAME], My name is [PERSON_NAME] and I am a freshman studying Mech…" at bounding box center [675, 463] width 425 height 274
click at [850, 369] on p "My name is [PERSON_NAME] and I am a freshman studying Mechanical and Aerospace …" at bounding box center [675, 398] width 401 height 72
click at [571, 388] on p "My name is [PERSON_NAME] and I am a freshman studying Mechanical and Aerospace …" at bounding box center [675, 398] width 401 height 72
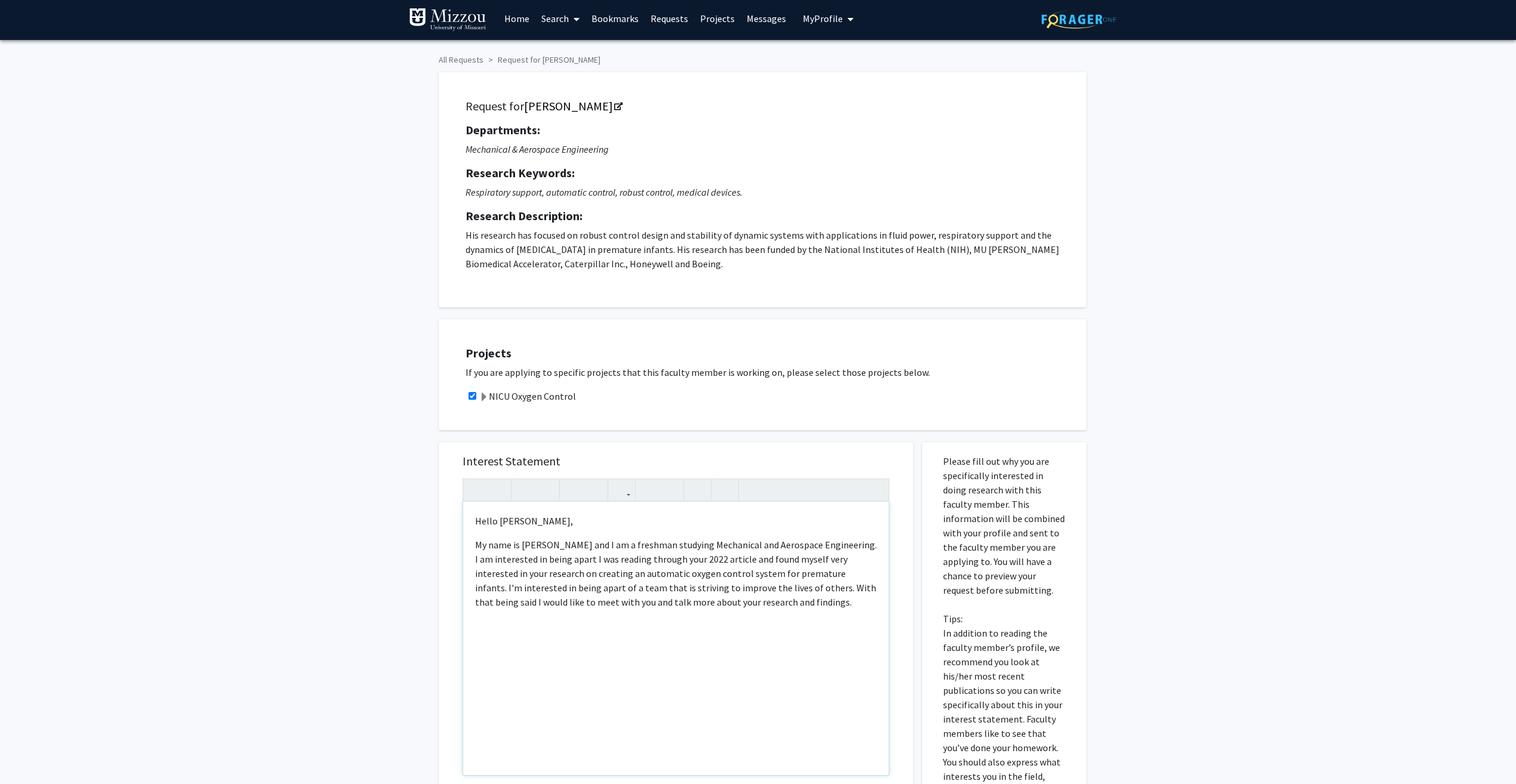
scroll to position [0, 0]
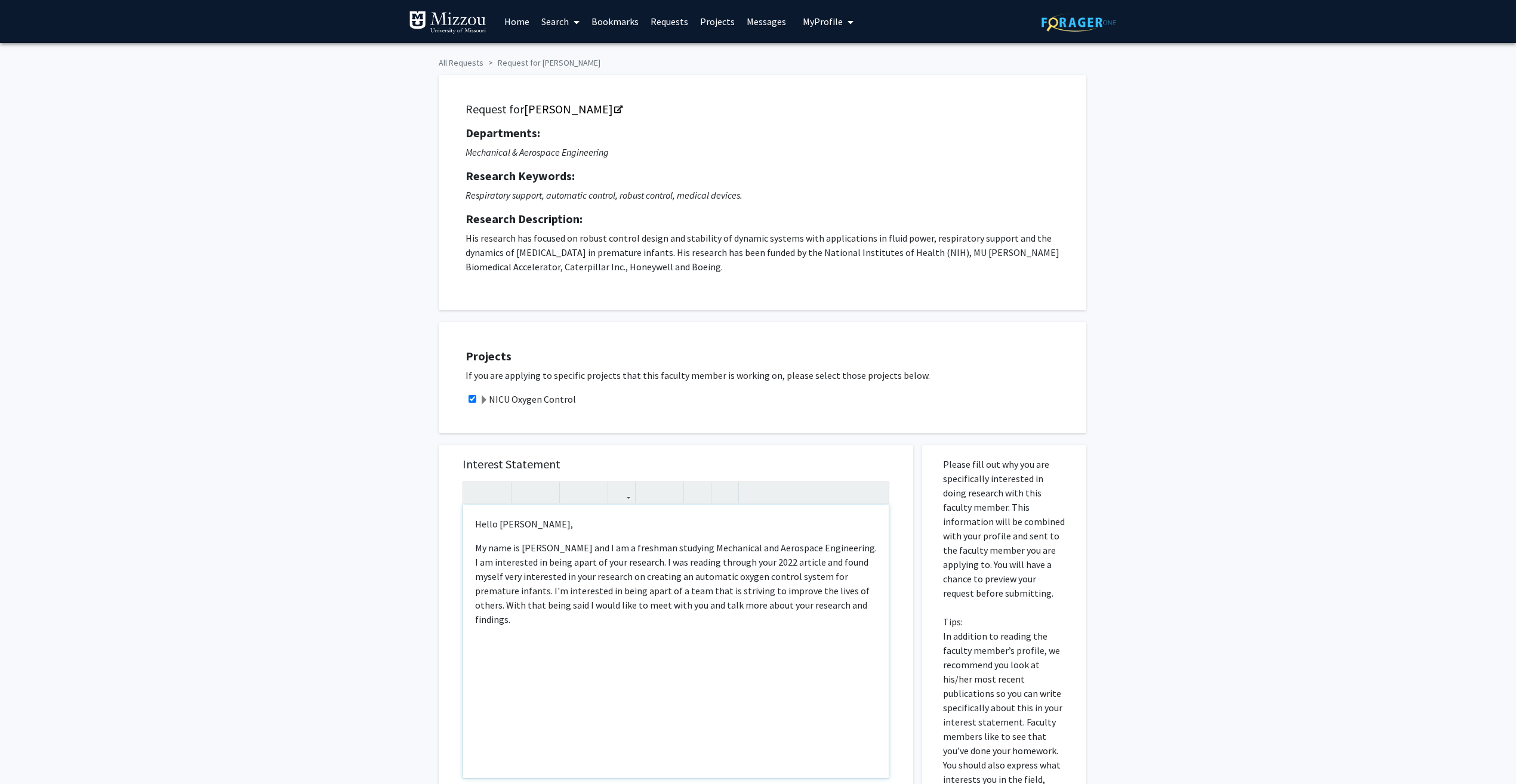
click at [679, 636] on p "Note to users with screen readers: Please press Alt+0 or Option+0 to deactivate…" at bounding box center [675, 644] width 401 height 15
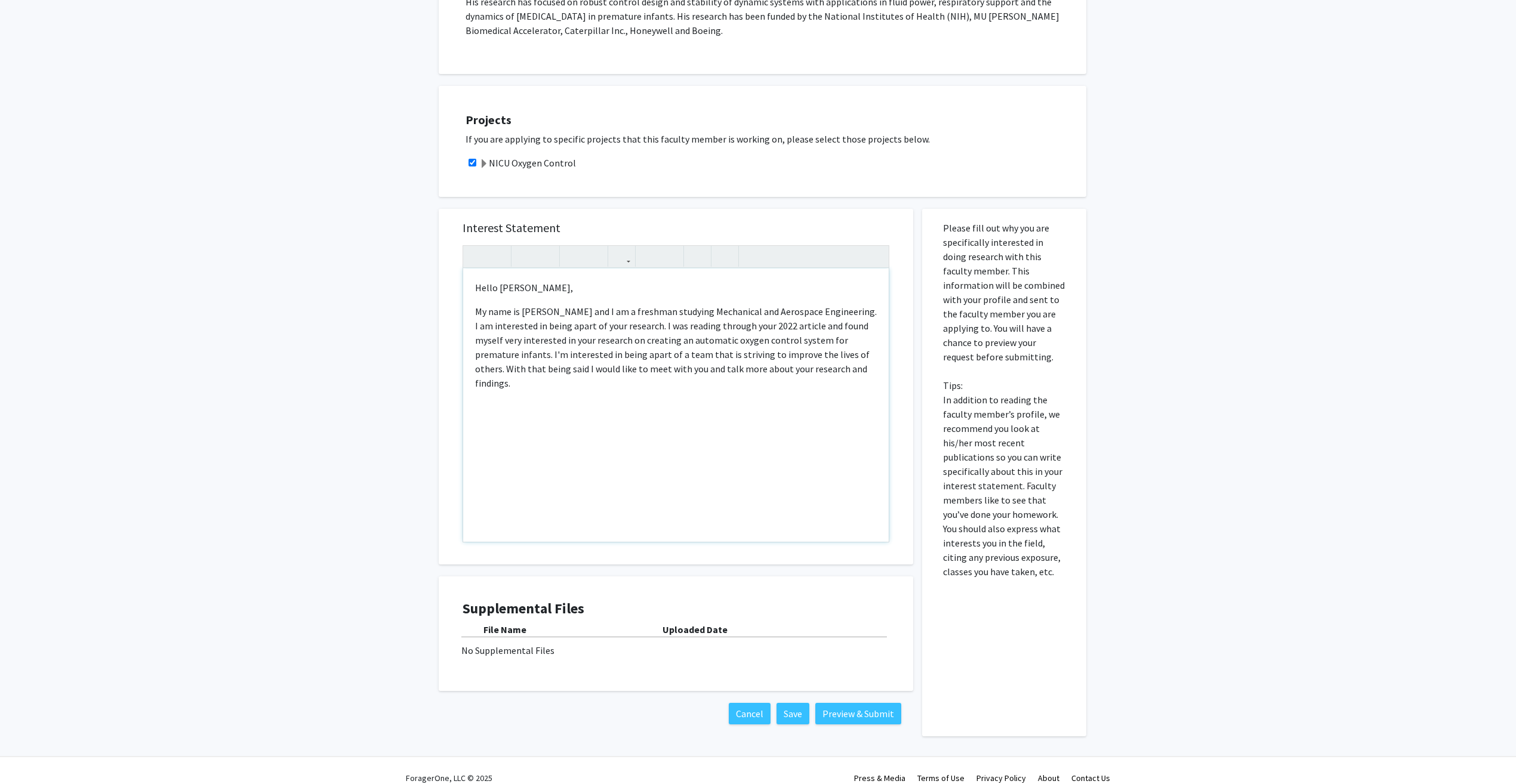
scroll to position [239, 0]
click at [829, 367] on p "My name is [PERSON_NAME] and I am a freshman studying Mechanical and Aerospace …" at bounding box center [675, 345] width 401 height 86
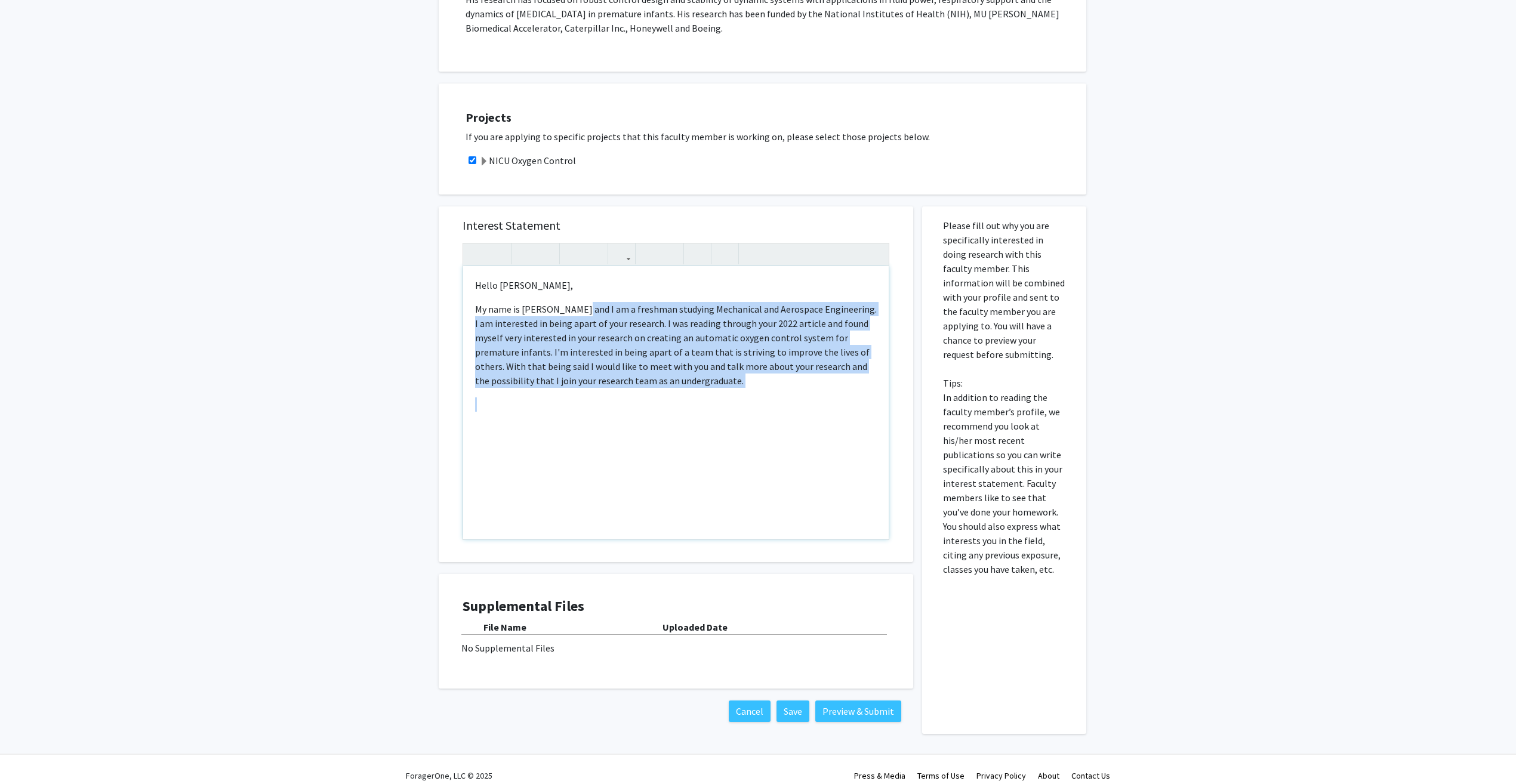
drag, startPoint x: 683, startPoint y: 387, endPoint x: 573, endPoint y: 312, distance: 133.1
click at [573, 312] on div "Hello [PERSON_NAME], My name is [PERSON_NAME] and I am a freshman studying Mech…" at bounding box center [675, 403] width 425 height 274
copy p "and I am a freshman studying Mechanical and Aerospace Engineering. I am interes…"
click at [695, 397] on div "Hello [PERSON_NAME], My name is [PERSON_NAME] and I am a freshman studying Mech…" at bounding box center [675, 403] width 425 height 274
drag, startPoint x: 678, startPoint y: 385, endPoint x: 573, endPoint y: 308, distance: 130.2
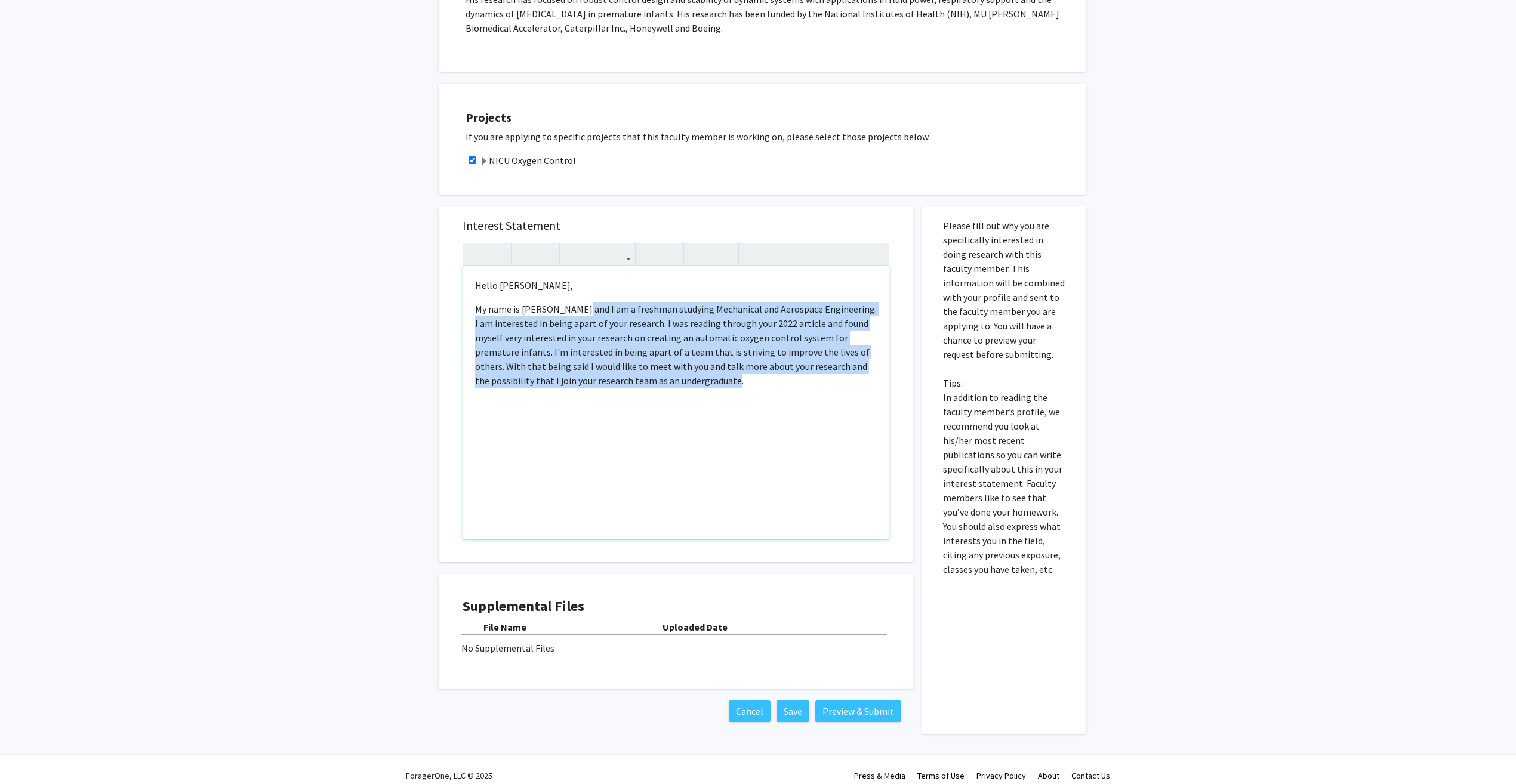
click at [573, 308] on p "My name is [PERSON_NAME] and I am a freshman studying Mechanical and Aerospace …" at bounding box center [675, 345] width 401 height 86
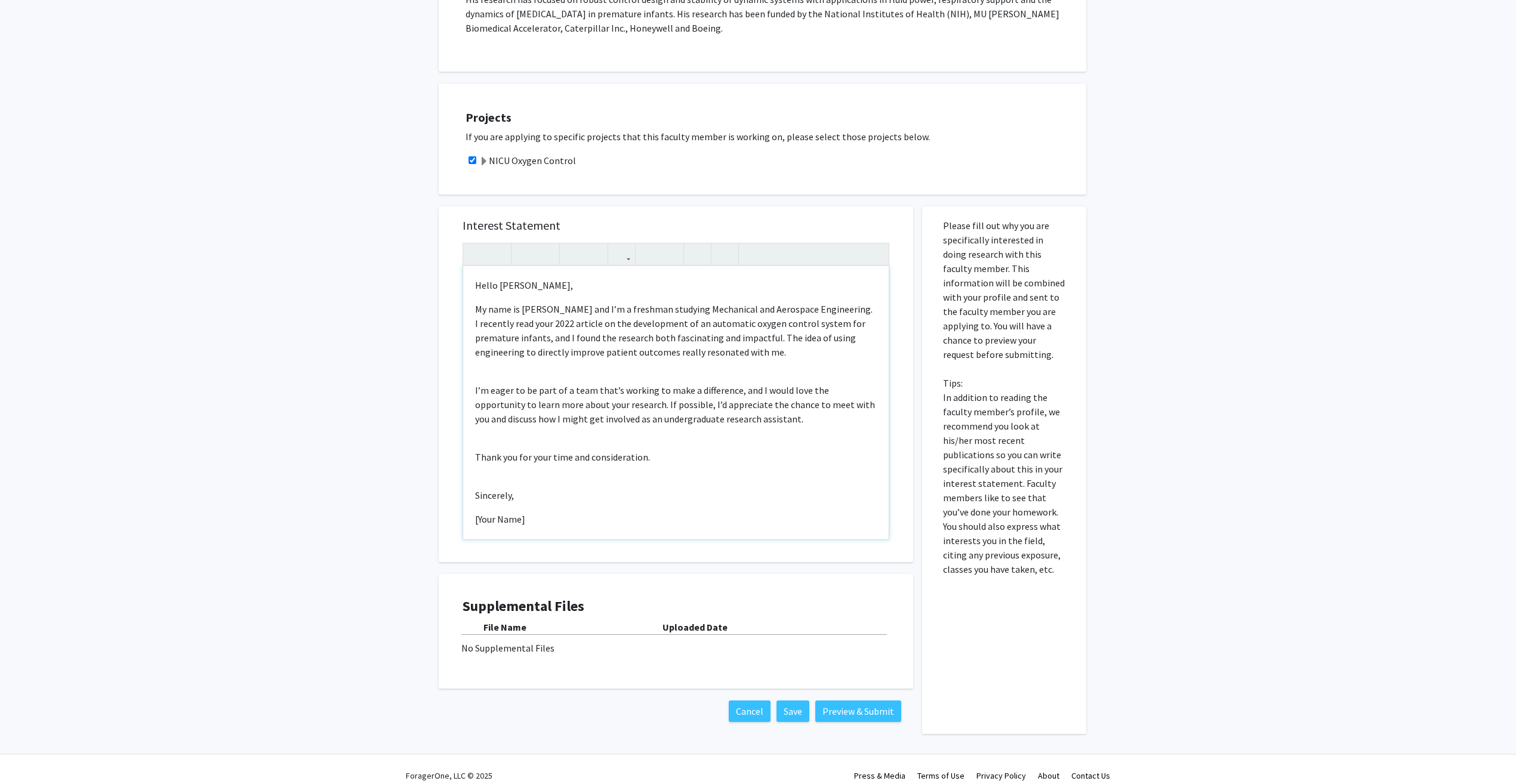
click at [570, 312] on p "My name is [PERSON_NAME] and I’m a freshman studying Mechanical and Aerospace E…" at bounding box center [675, 330] width 401 height 57
click at [685, 465] on div "Hello [PERSON_NAME], My name is [PERSON_NAME], and I’m a freshman studying Mech…" at bounding box center [675, 403] width 425 height 274
click at [473, 389] on div "Hello [PERSON_NAME], My name is [PERSON_NAME], and I’m a freshman studying Mech…" at bounding box center [675, 403] width 425 height 274
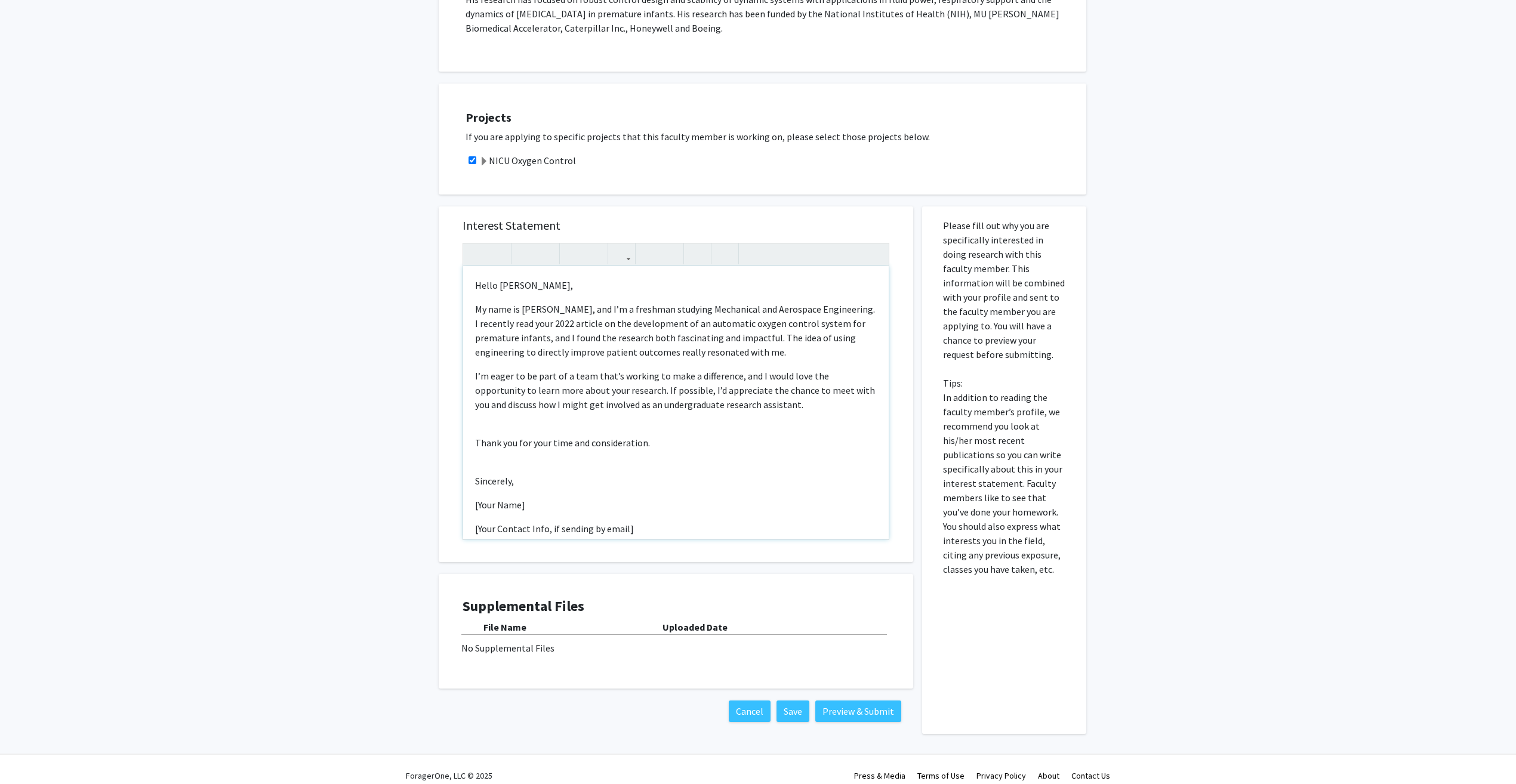
click at [470, 443] on div "Hello [PERSON_NAME], My name is [PERSON_NAME], and I’m a freshman studying Mech…" at bounding box center [675, 403] width 425 height 274
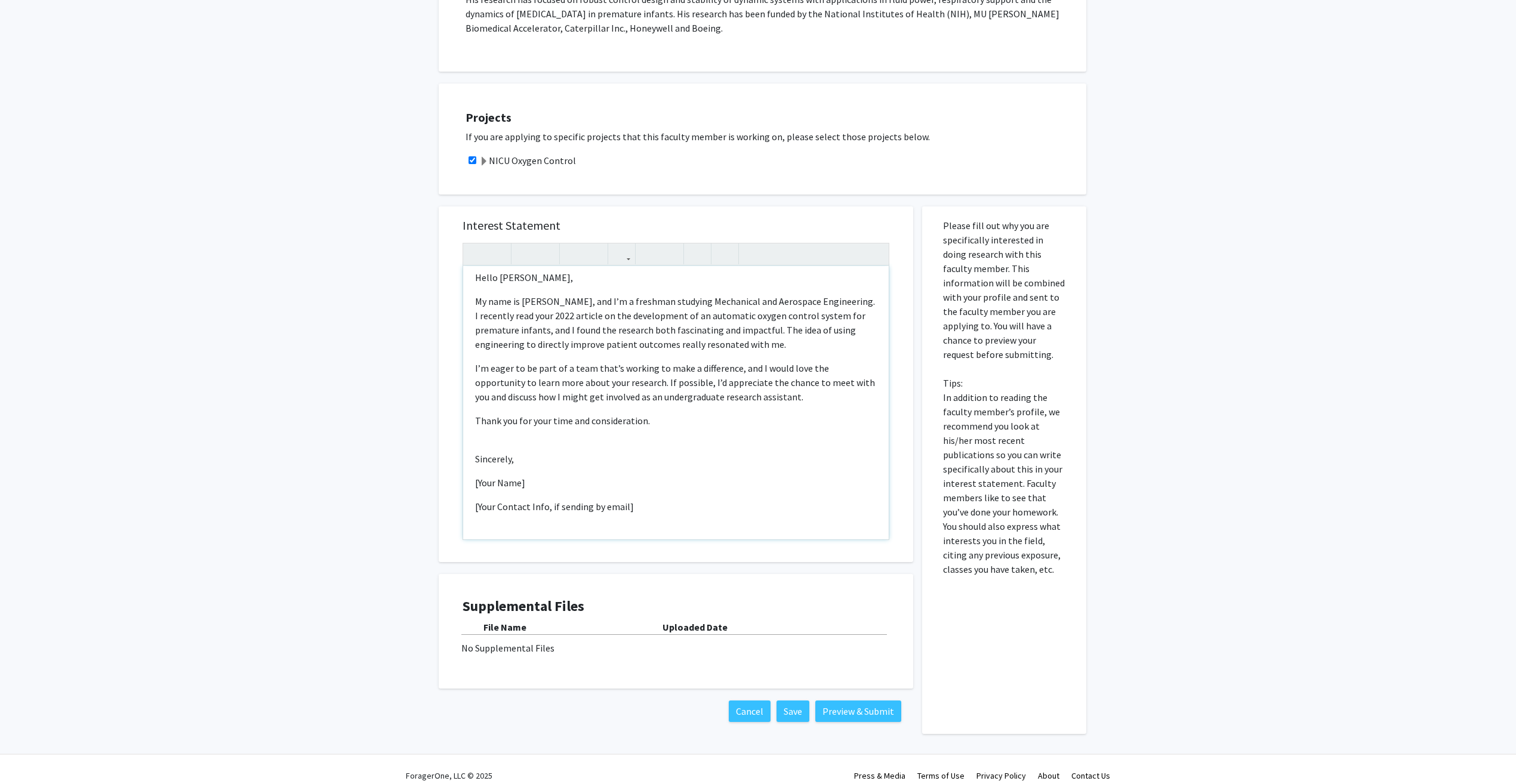
scroll to position [17, 0]
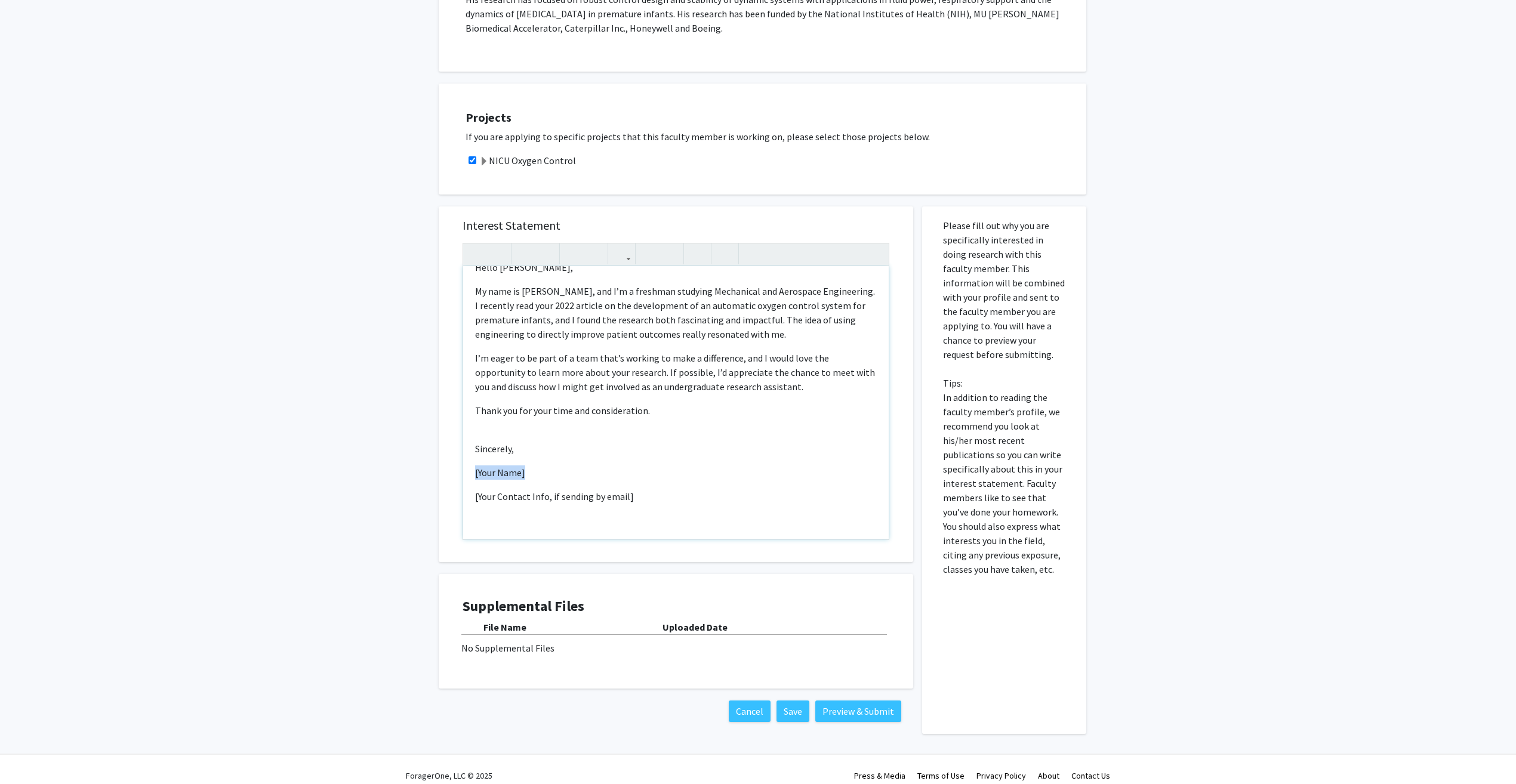
drag, startPoint x: 526, startPoint y: 474, endPoint x: 475, endPoint y: 474, distance: 51.0
click at [475, 474] on p "[Your Name]" at bounding box center [675, 473] width 401 height 15
drag, startPoint x: 635, startPoint y: 496, endPoint x: 475, endPoint y: 495, distance: 160.0
click at [475, 495] on p "[Your Contact Info, if sending by email]" at bounding box center [675, 497] width 401 height 15
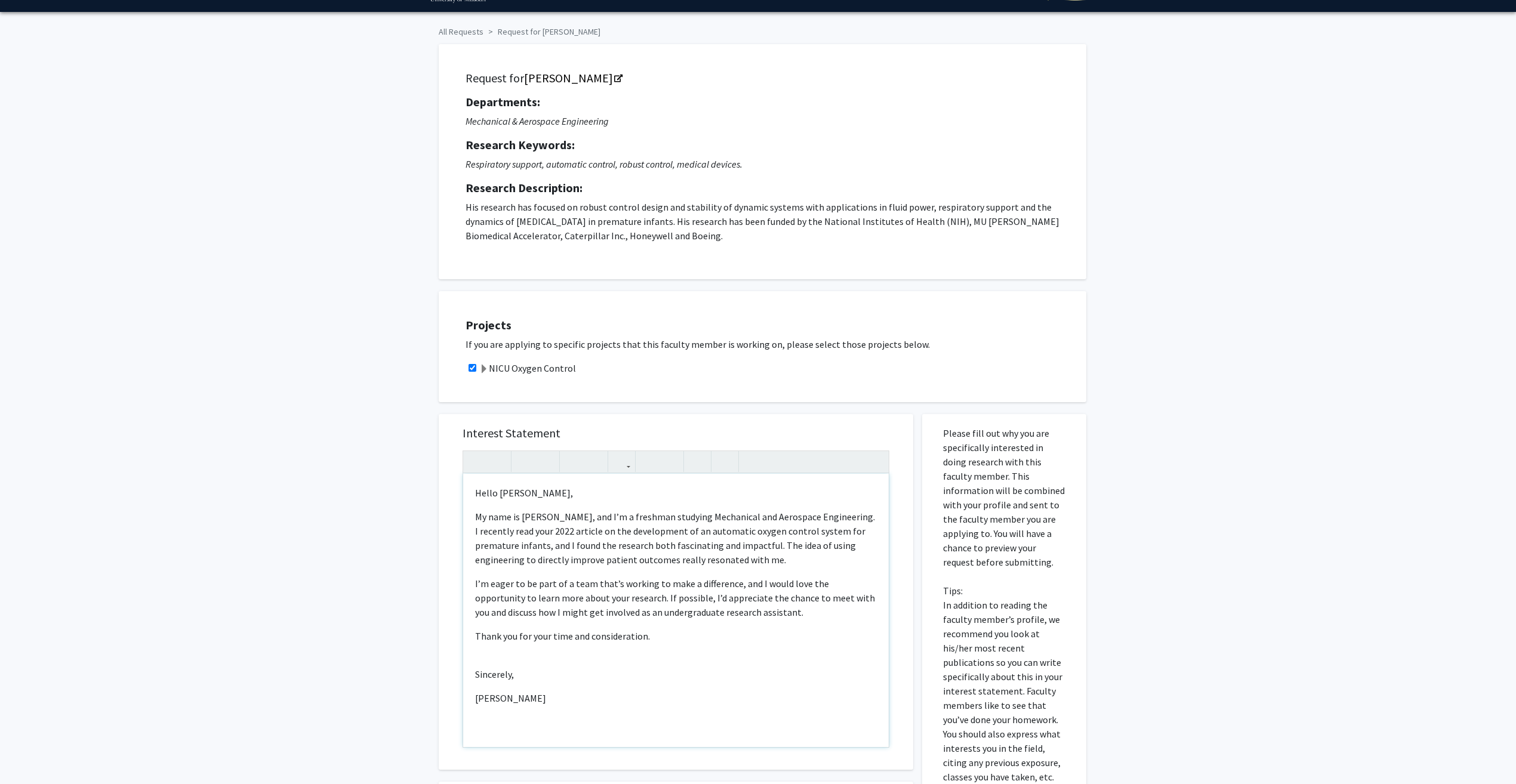
scroll to position [0, 0]
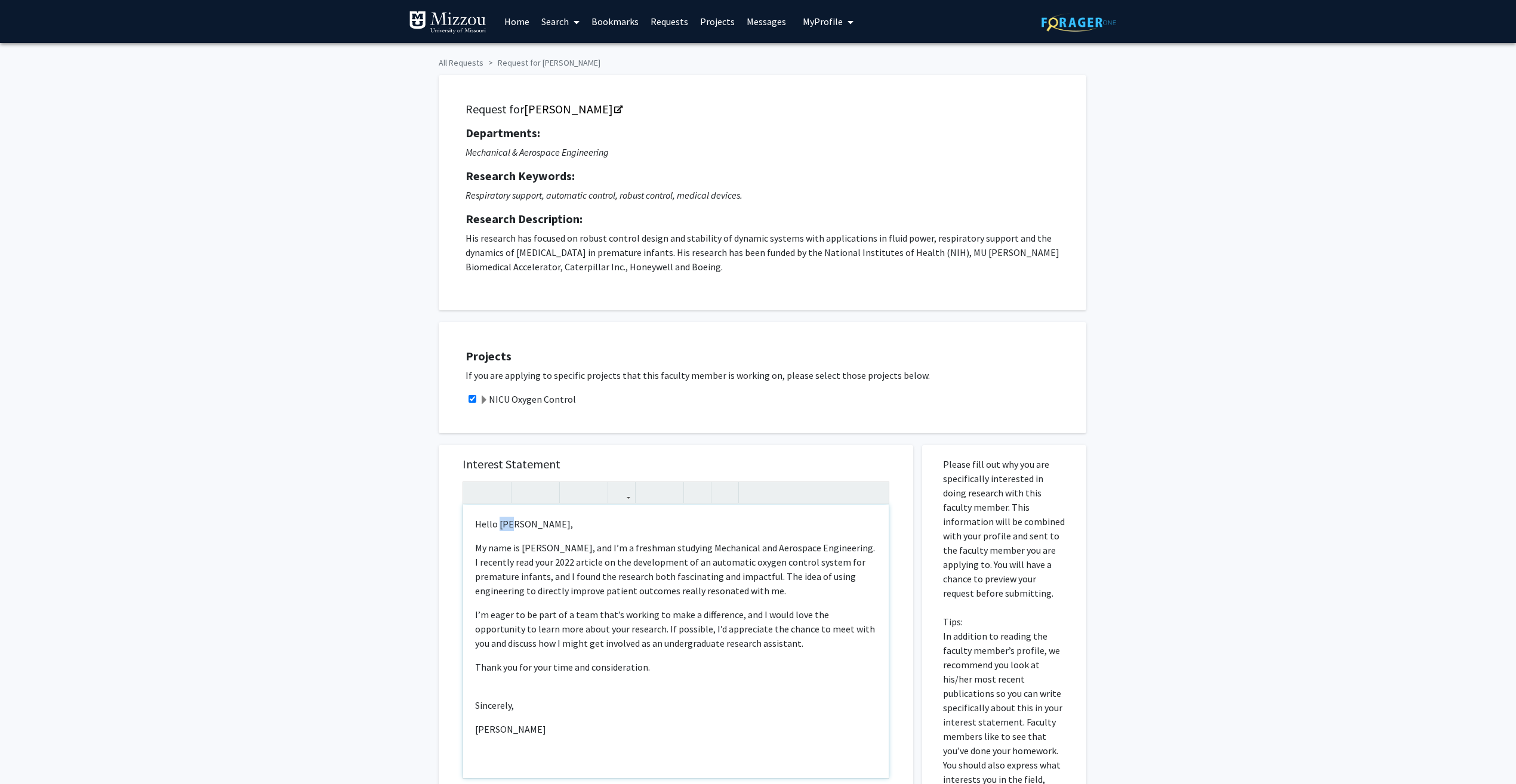
drag, startPoint x: 508, startPoint y: 526, endPoint x: 500, endPoint y: 526, distance: 8.0
click at [500, 526] on p "Hello [PERSON_NAME]," at bounding box center [675, 524] width 401 height 15
drag, startPoint x: 529, startPoint y: 526, endPoint x: 470, endPoint y: 516, distance: 59.8
click at [470, 516] on div "Hello [PERSON_NAME], My name is [PERSON_NAME], and I’m a freshman studying Mech…" at bounding box center [675, 642] width 425 height 274
drag, startPoint x: 541, startPoint y: 524, endPoint x: 495, endPoint y: 525, distance: 46.0
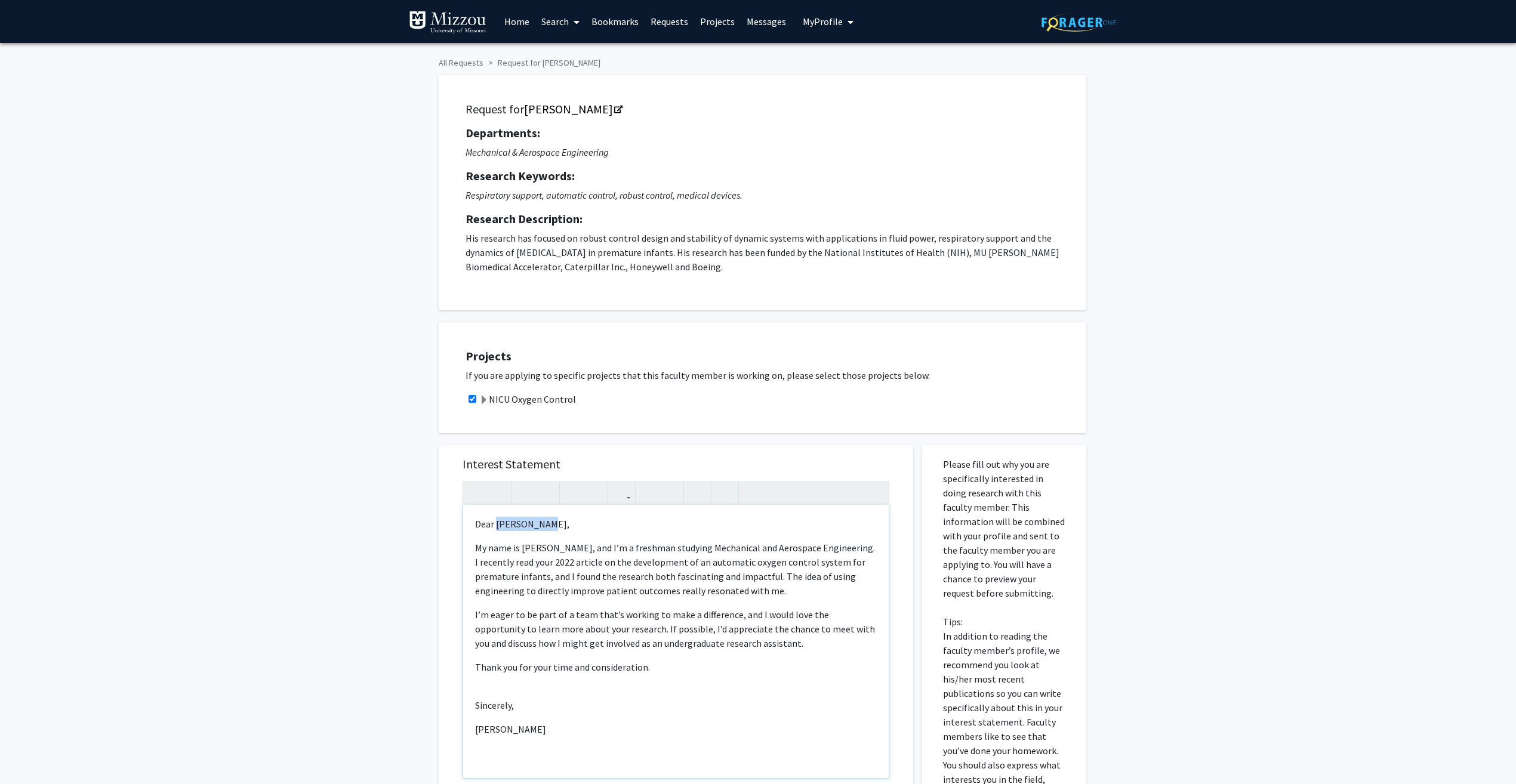
click at [495, 525] on p "Dear [PERSON_NAME]," at bounding box center [675, 524] width 401 height 15
type textarea "<p>Dear [PERSON_NAME],</p><p>My name is [PERSON_NAME], and I’m a freshman study…"
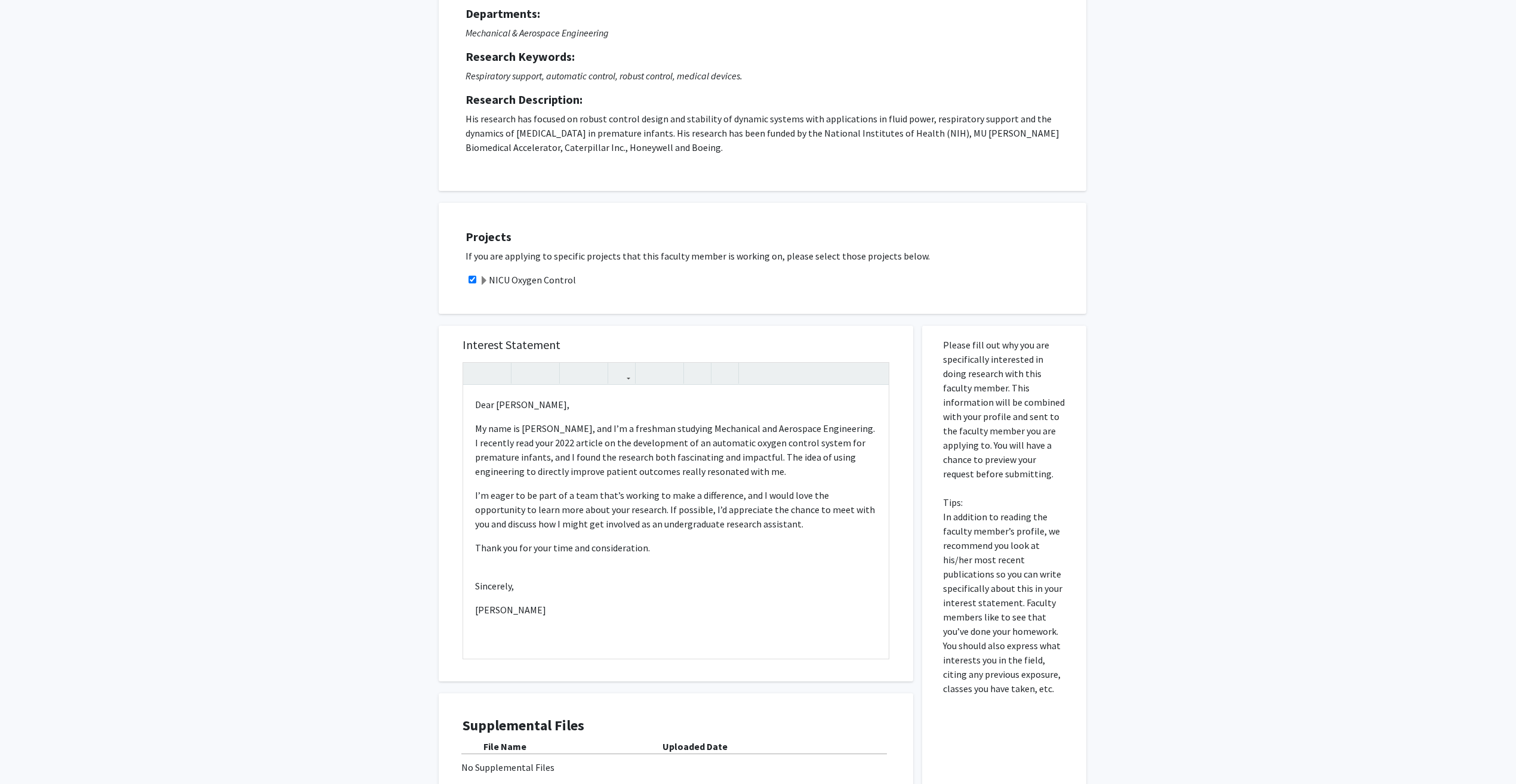
click at [423, 349] on div "All Requests Request for [PERSON_NAME] Request for [PERSON_NAME] Departments: M…" at bounding box center [758, 402] width 1516 height 957
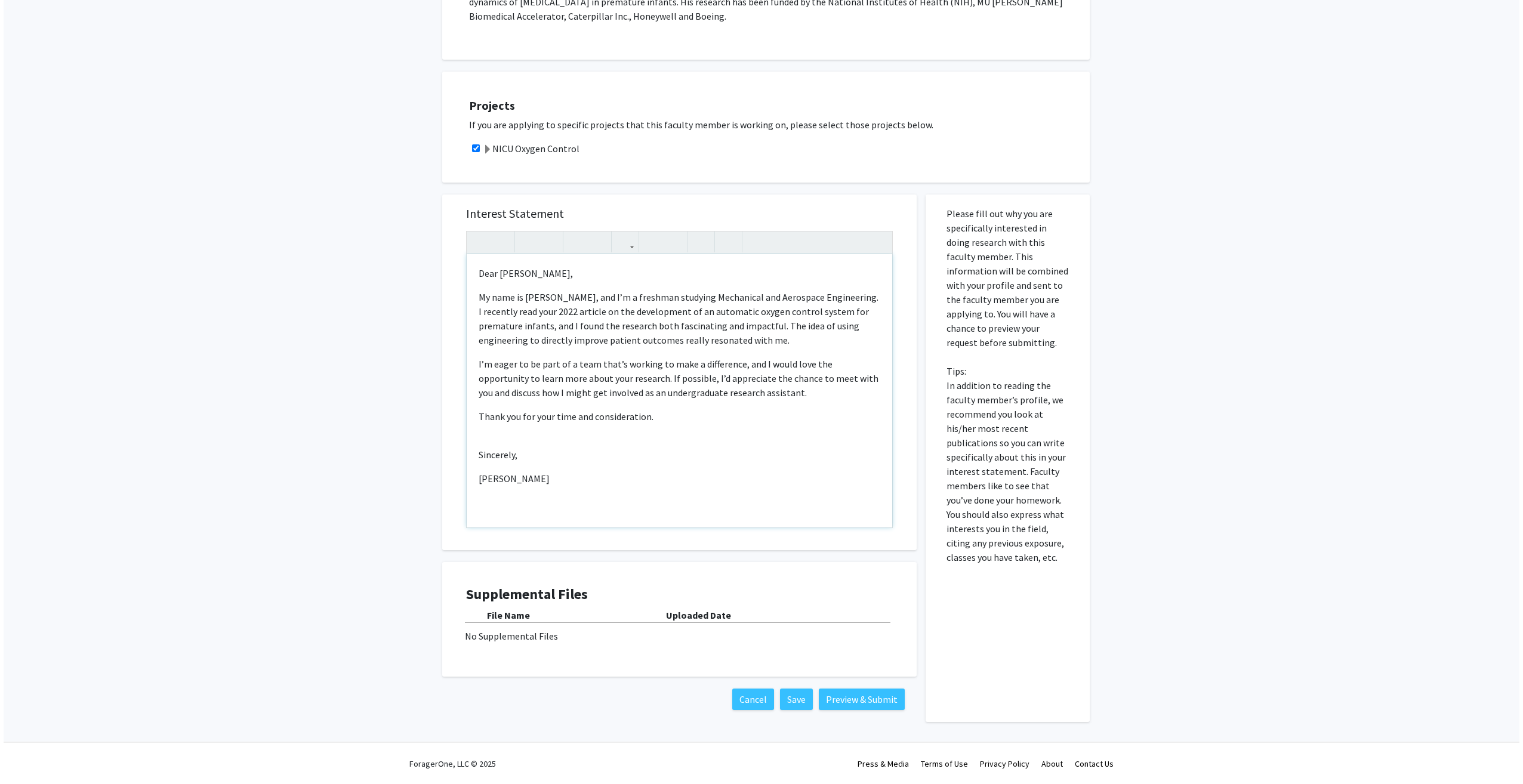
scroll to position [252, 0]
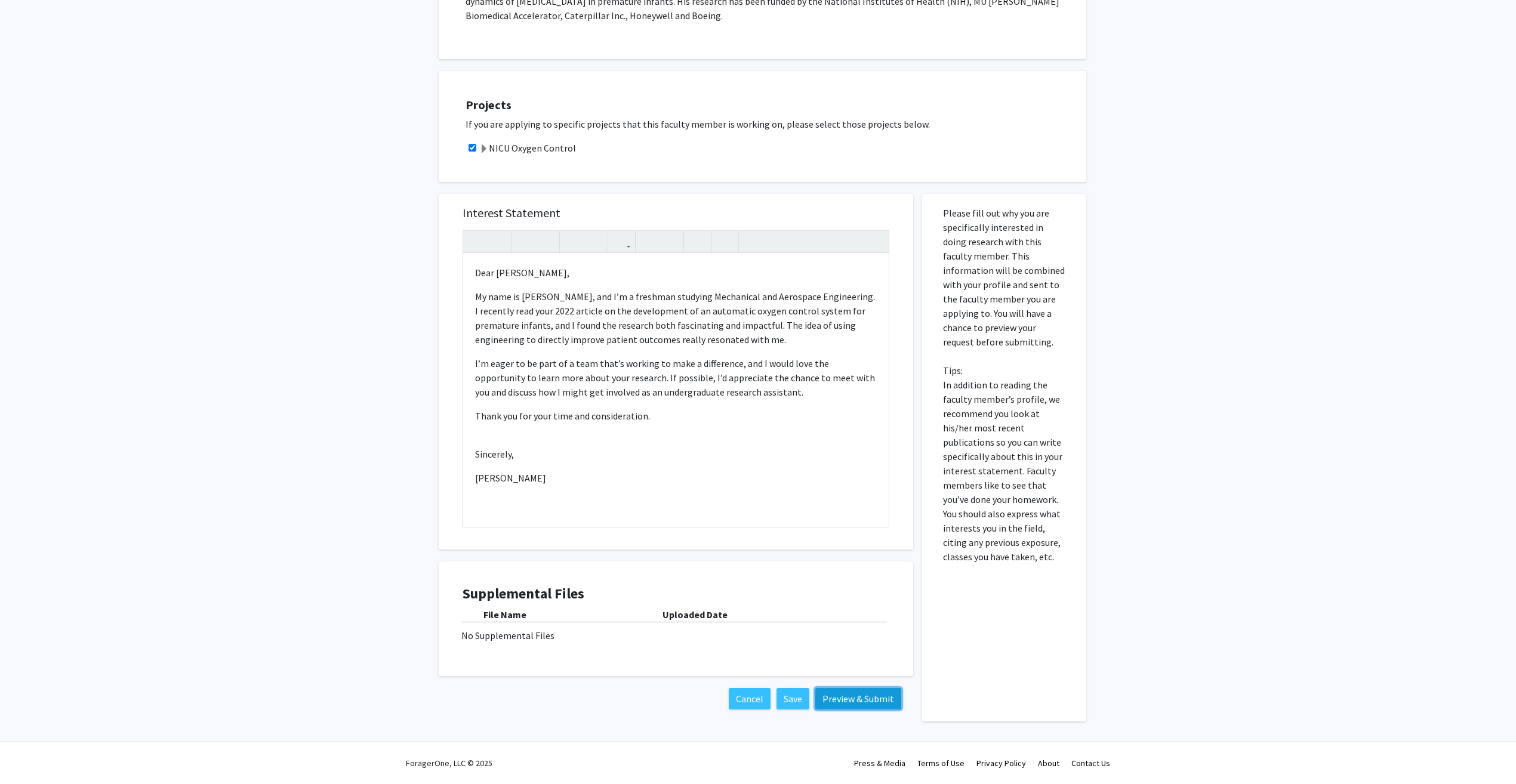
click at [847, 698] on button "Preview & Submit" at bounding box center [859, 698] width 86 height 21
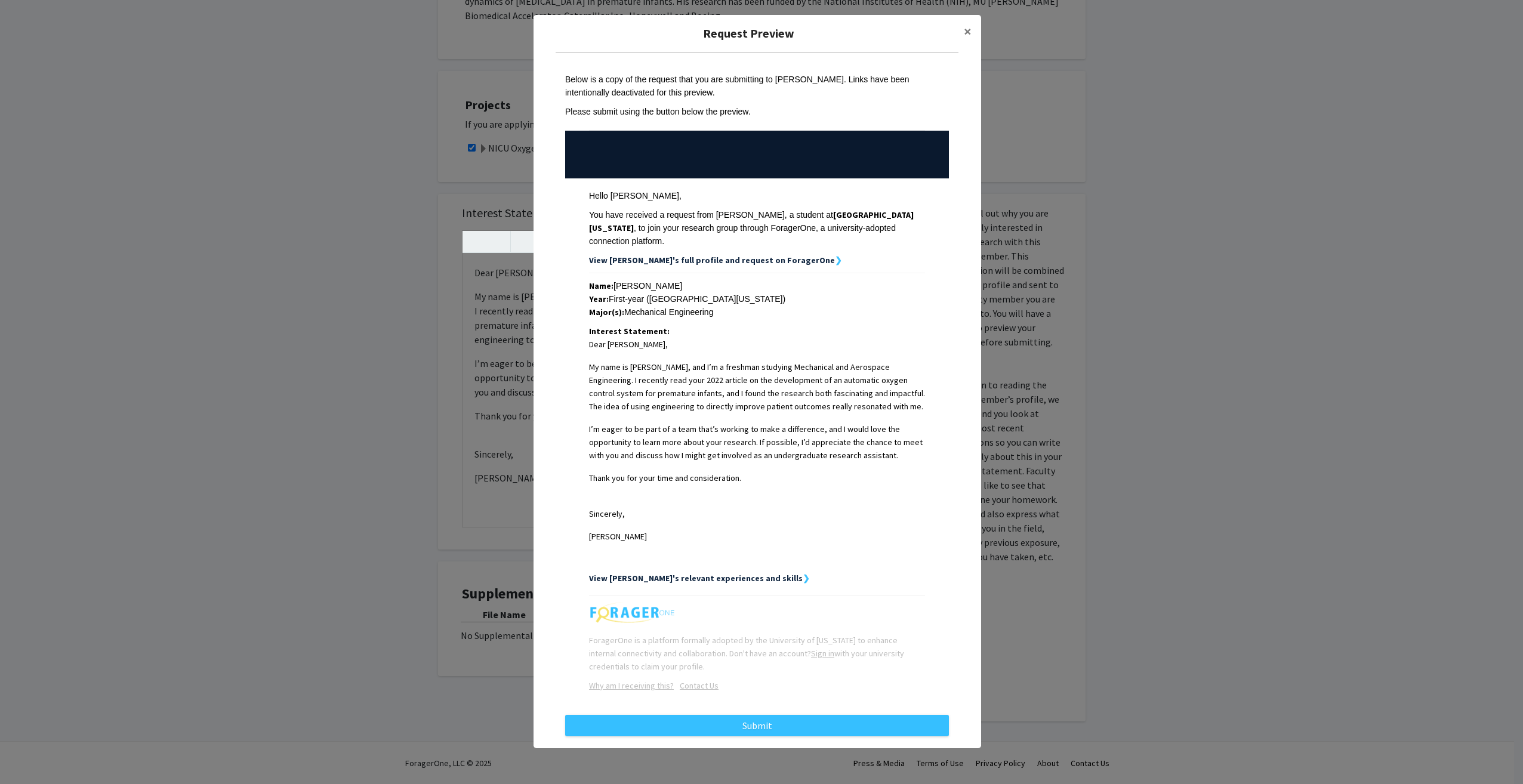
scroll to position [12, 0]
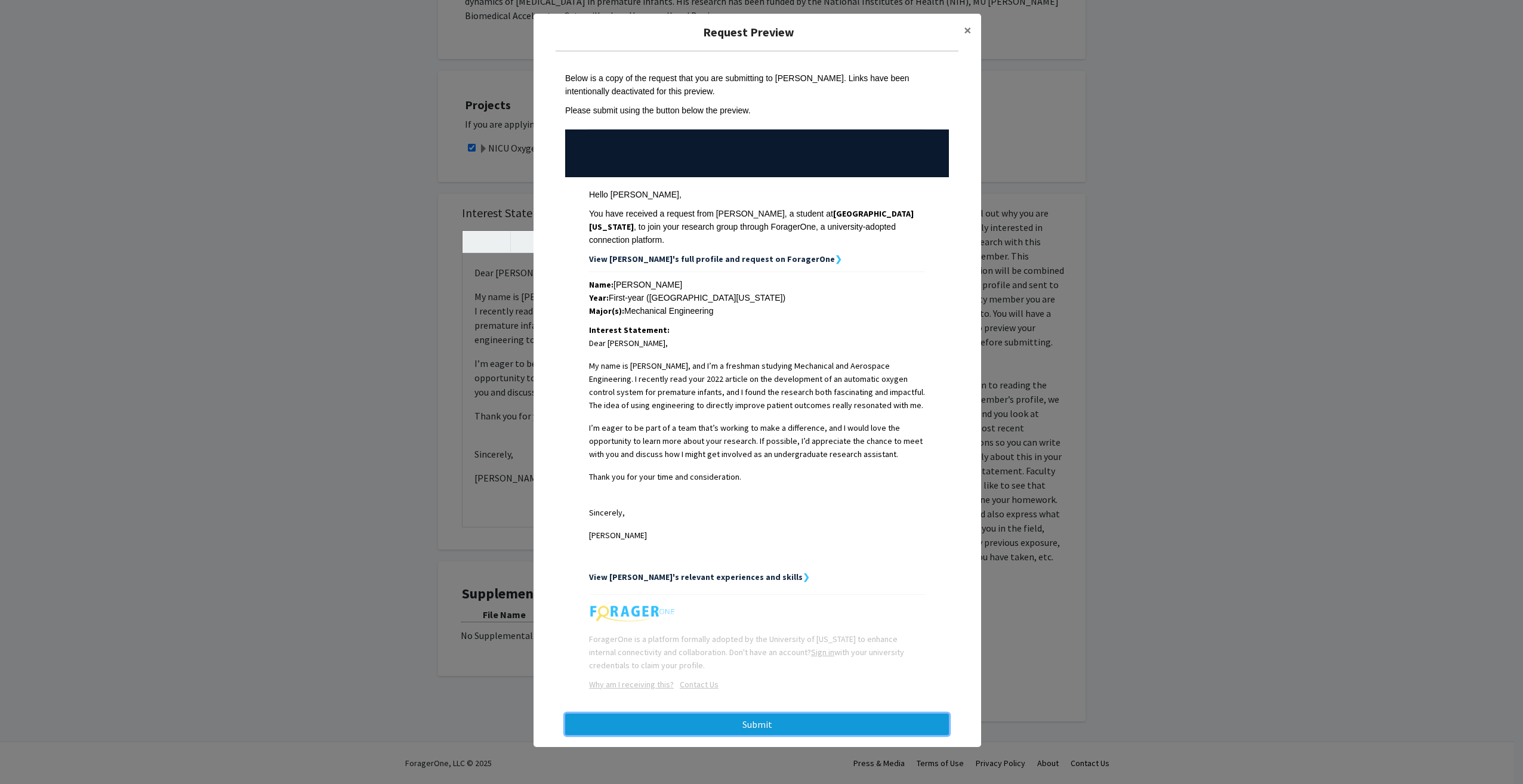
click at [772, 715] on button "Submit" at bounding box center [757, 723] width 384 height 21
